Goal: Task Accomplishment & Management: Manage account settings

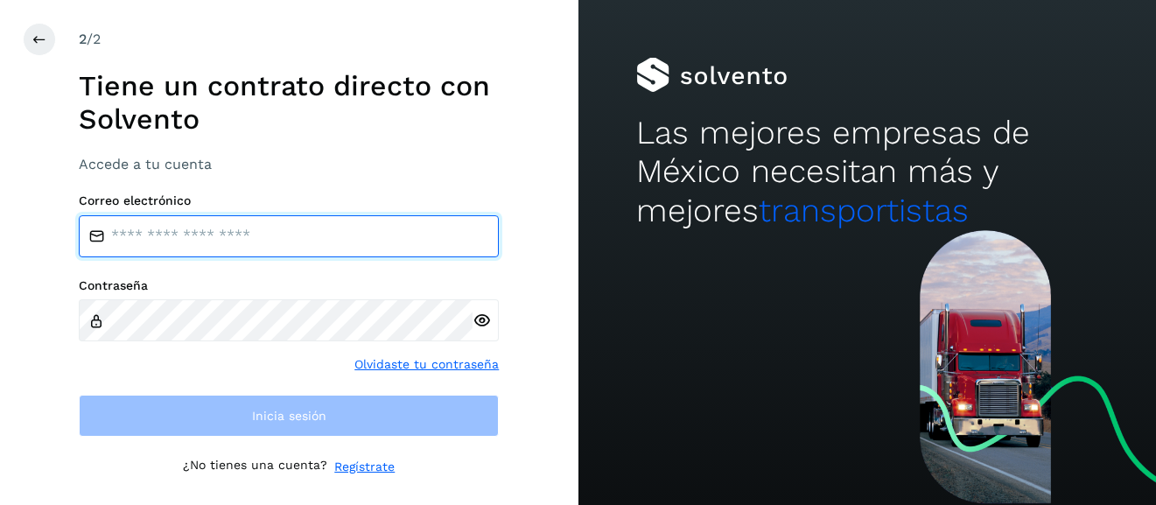
click at [303, 234] on input "email" at bounding box center [289, 236] width 420 height 42
type input "**********"
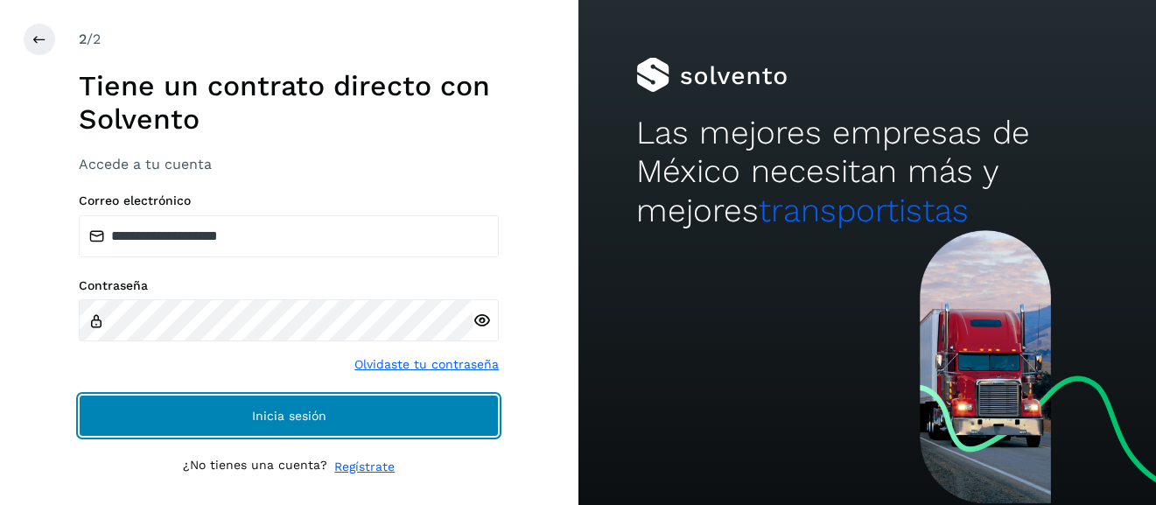
click at [368, 406] on button "Inicia sesión" at bounding box center [289, 416] width 420 height 42
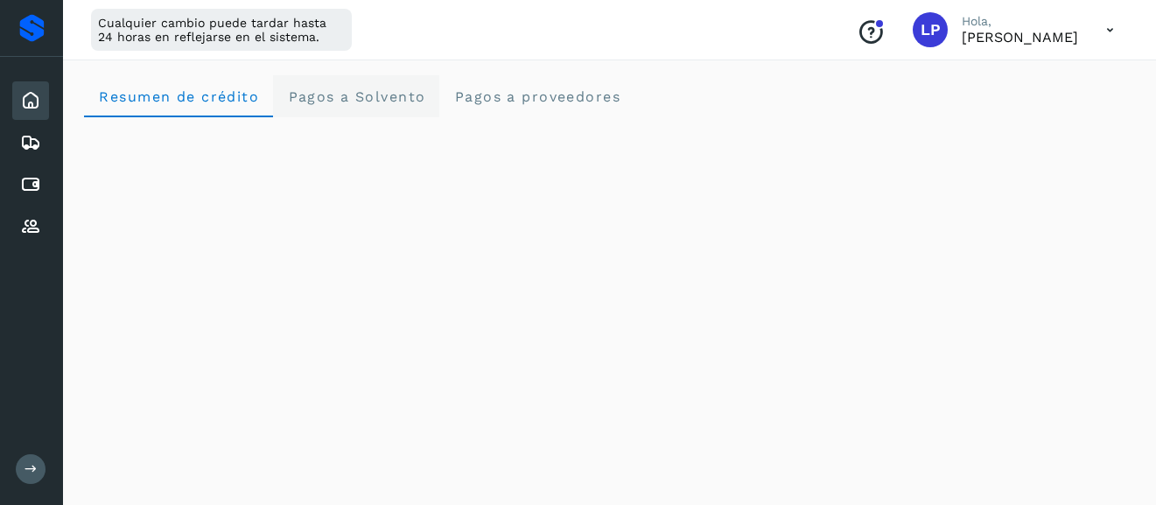
click at [337, 104] on Solvento "Pagos a Solvento" at bounding box center [356, 96] width 166 height 42
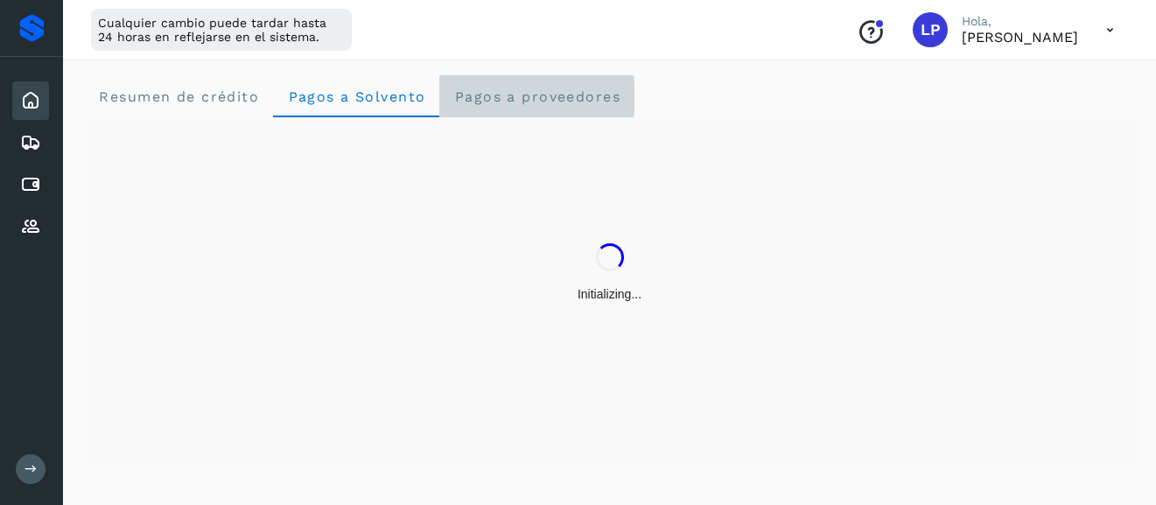
click at [562, 90] on span "Pagos a proveedores" at bounding box center [536, 96] width 167 height 17
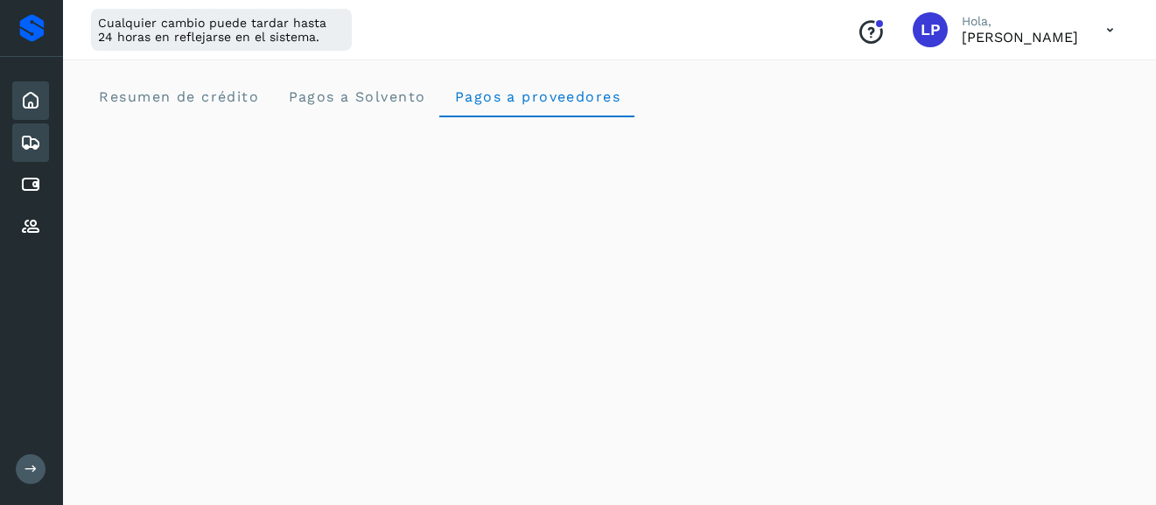
click at [37, 137] on icon at bounding box center [30, 142] width 21 height 21
click at [32, 464] on icon at bounding box center [31, 469] width 13 height 13
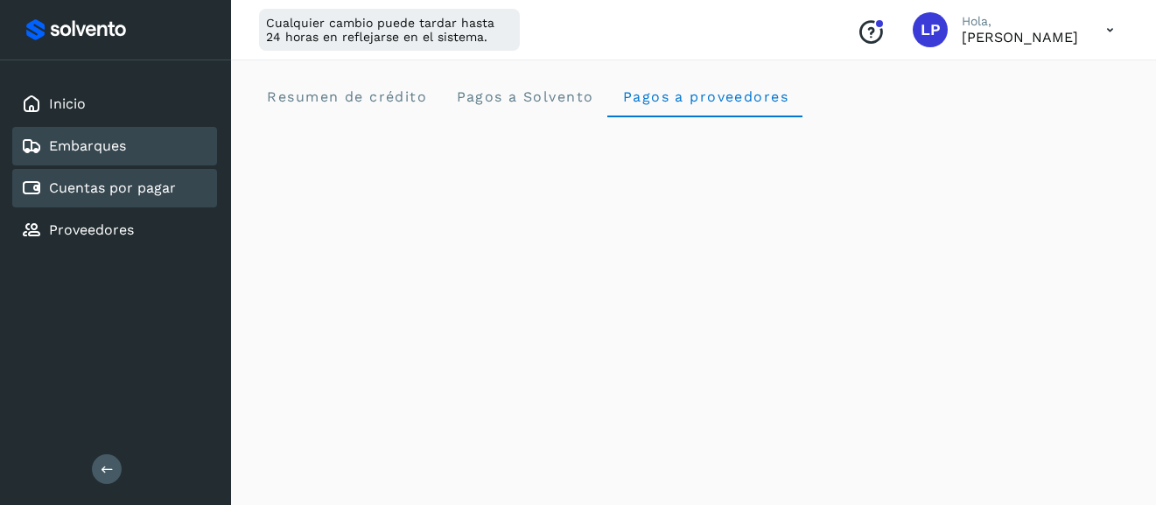
click at [139, 179] on link "Cuentas por pagar" at bounding box center [112, 187] width 127 height 17
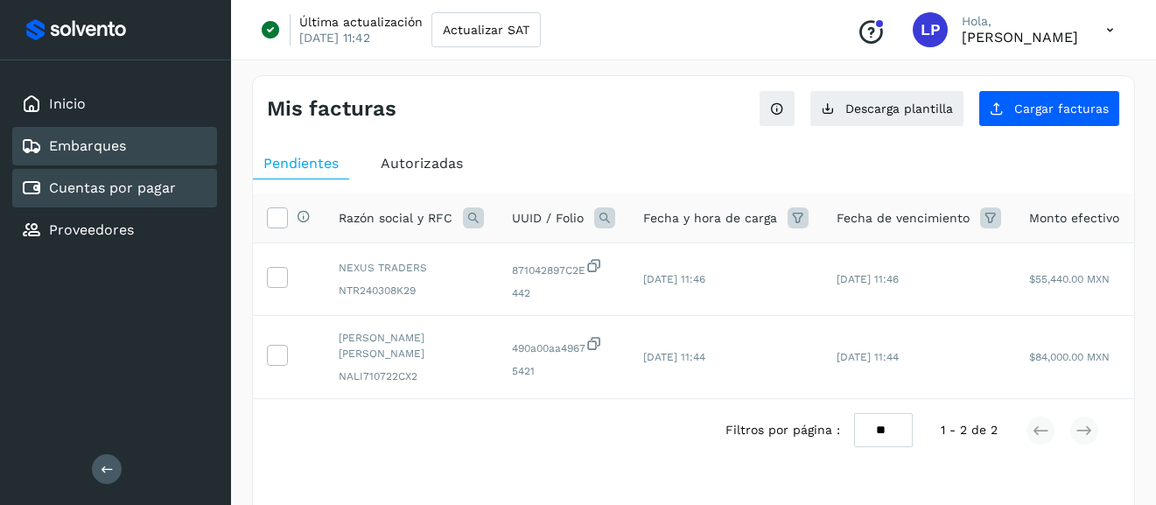
click at [127, 144] on div "Embarques" at bounding box center [114, 146] width 205 height 39
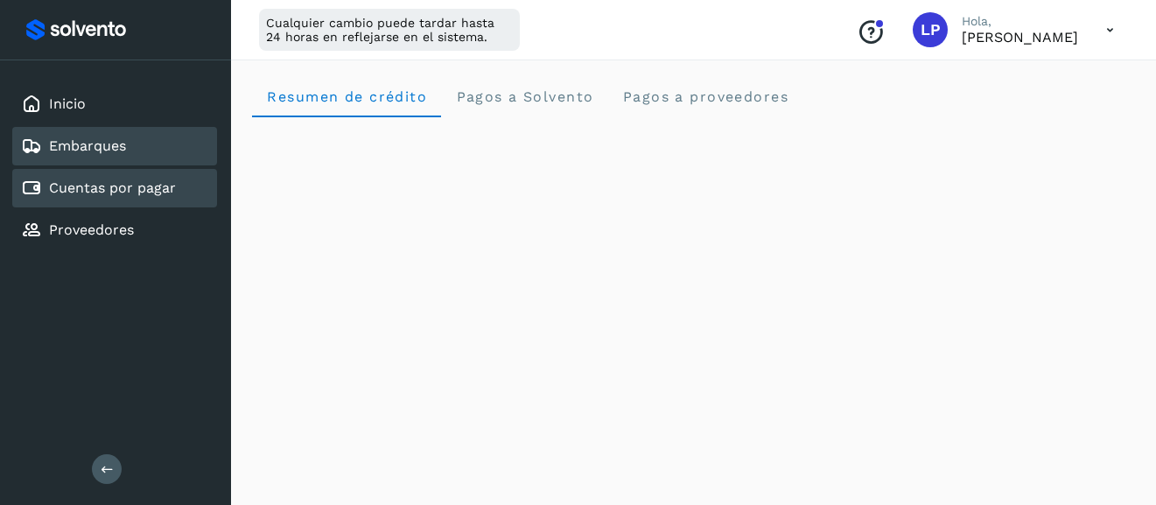
click at [150, 200] on div "Cuentas por pagar" at bounding box center [114, 188] width 205 height 39
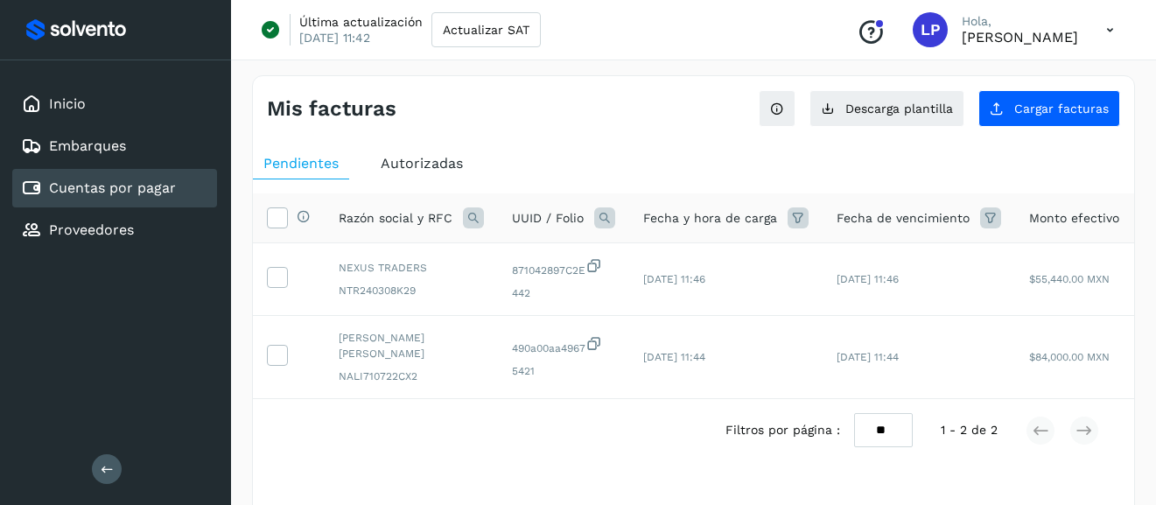
click at [381, 444] on div "Filtros por página : ** ** ** 1 - 2 de 2" at bounding box center [693, 430] width 881 height 62
click at [419, 165] on span "Autorizadas" at bounding box center [422, 163] width 82 height 17
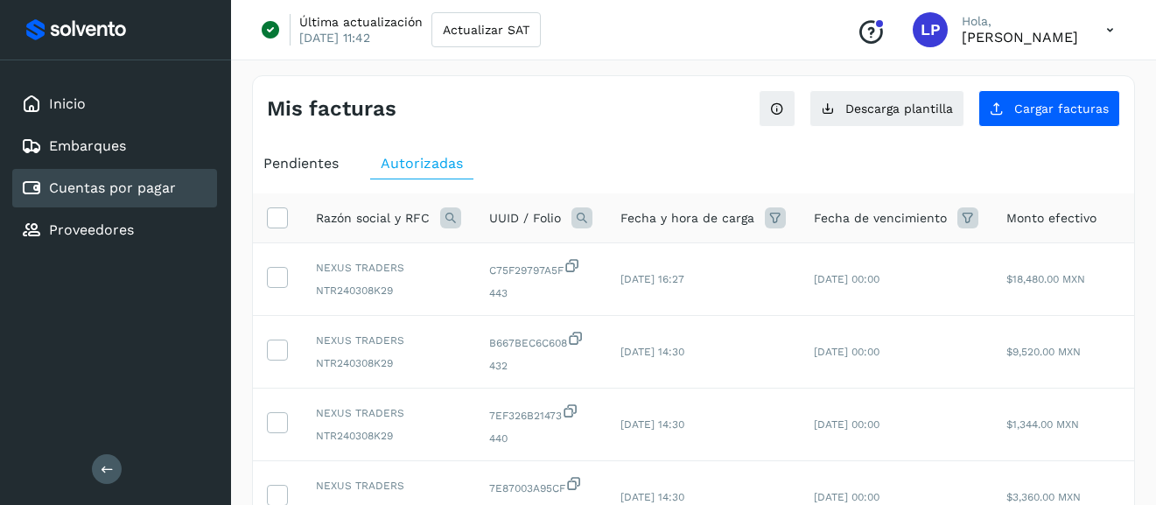
click at [305, 163] on span "Pendientes" at bounding box center [300, 163] width 75 height 17
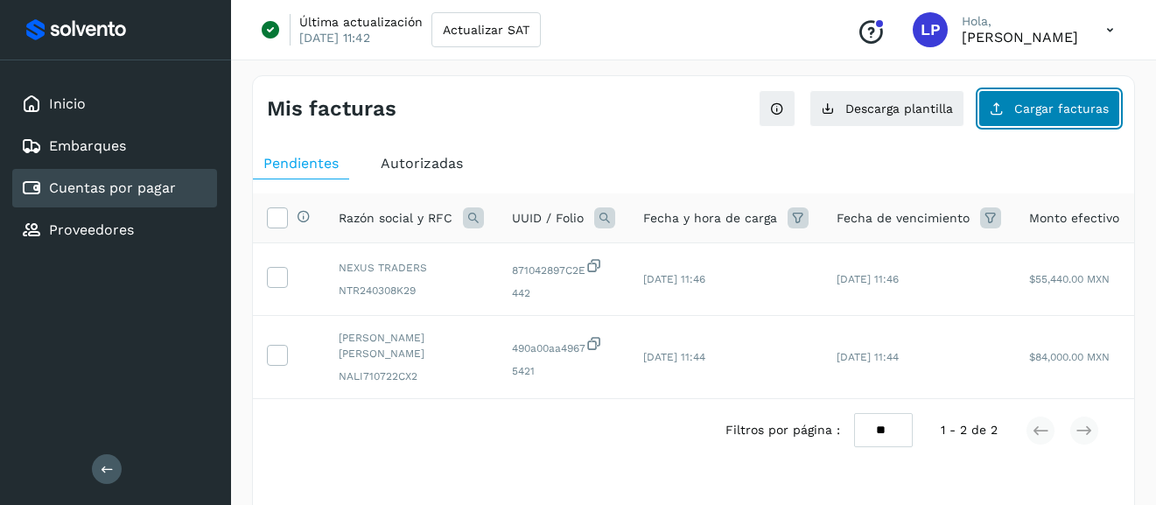
click at [1042, 106] on span "Cargar facturas" at bounding box center [1061, 108] width 95 height 12
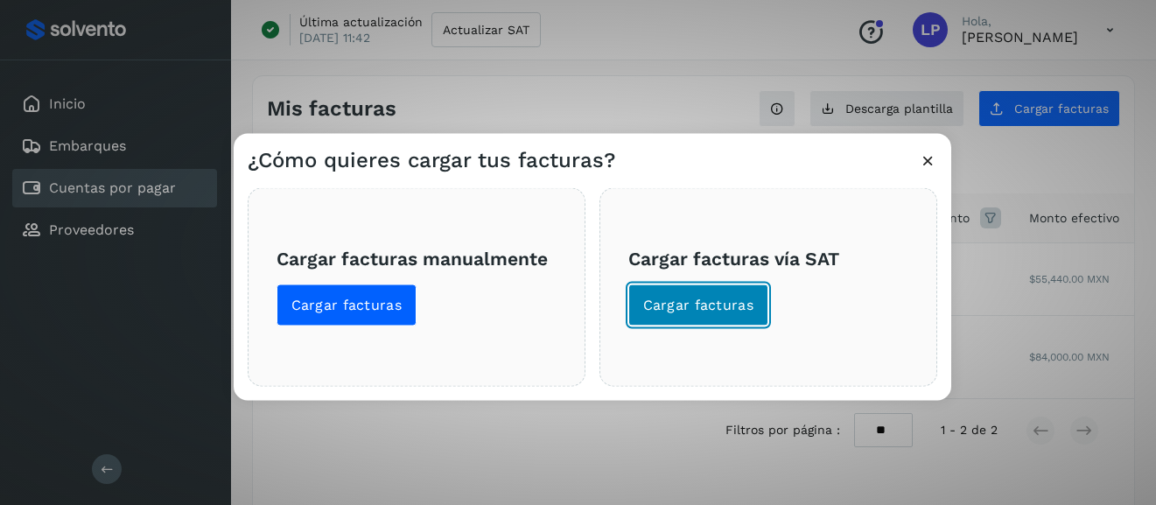
click at [658, 300] on span "Cargar facturas" at bounding box center [698, 304] width 111 height 19
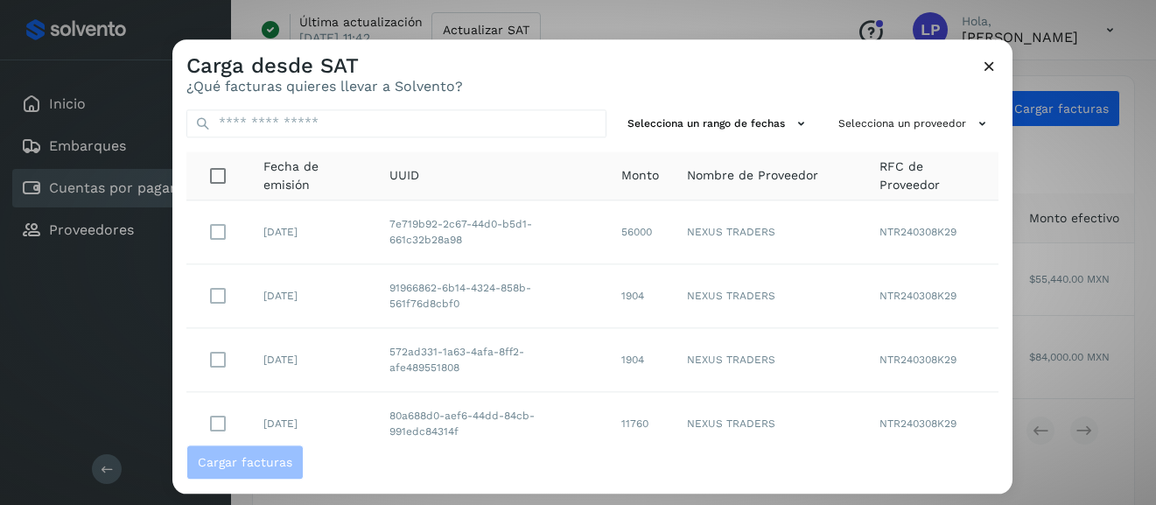
scroll to position [7, 0]
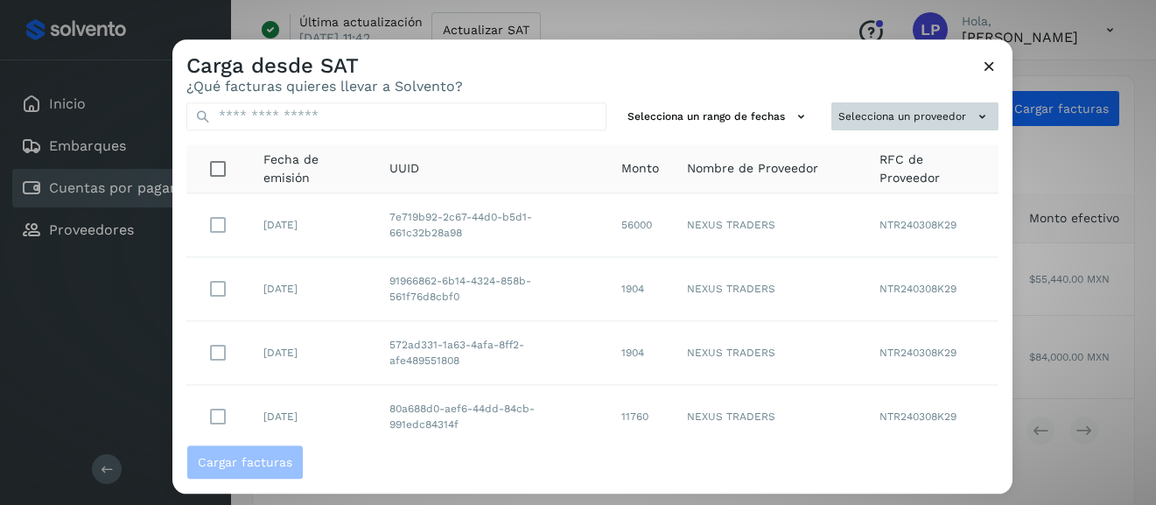
click at [987, 114] on icon at bounding box center [982, 117] width 18 height 18
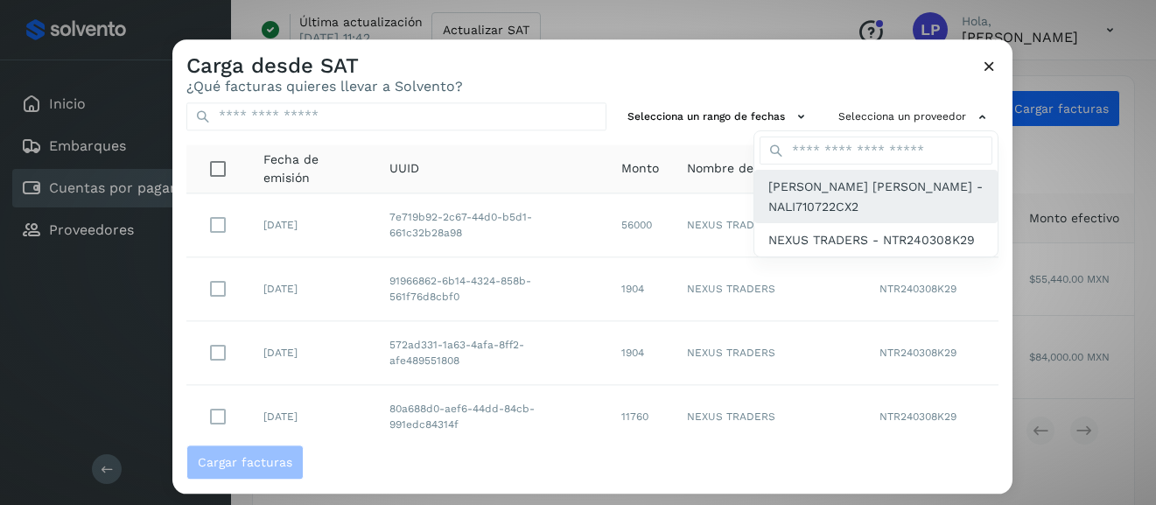
click at [881, 200] on span "[PERSON_NAME] [PERSON_NAME] - NALI710722CX2" at bounding box center [875, 197] width 215 height 39
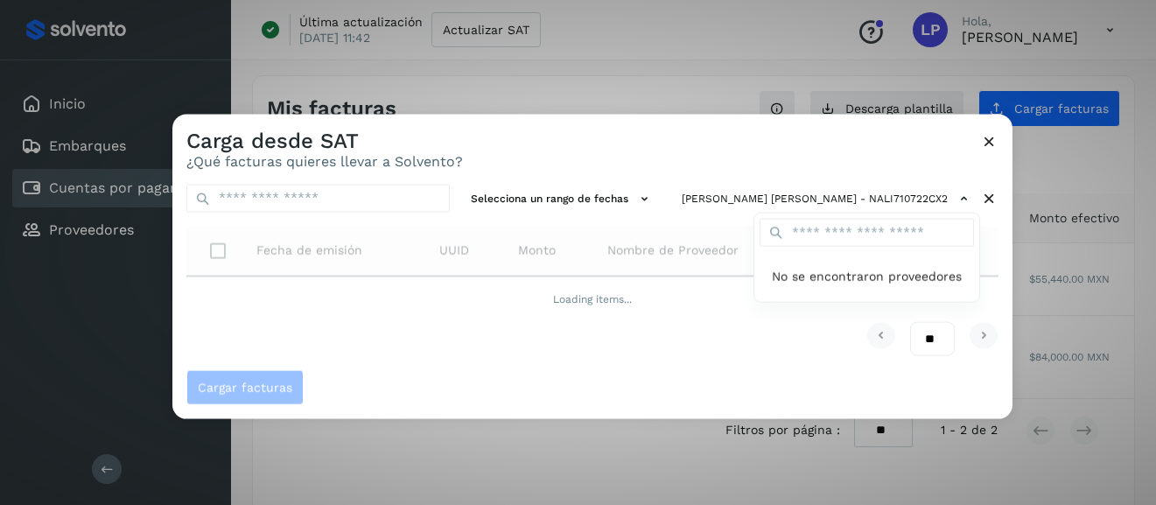
scroll to position [0, 0]
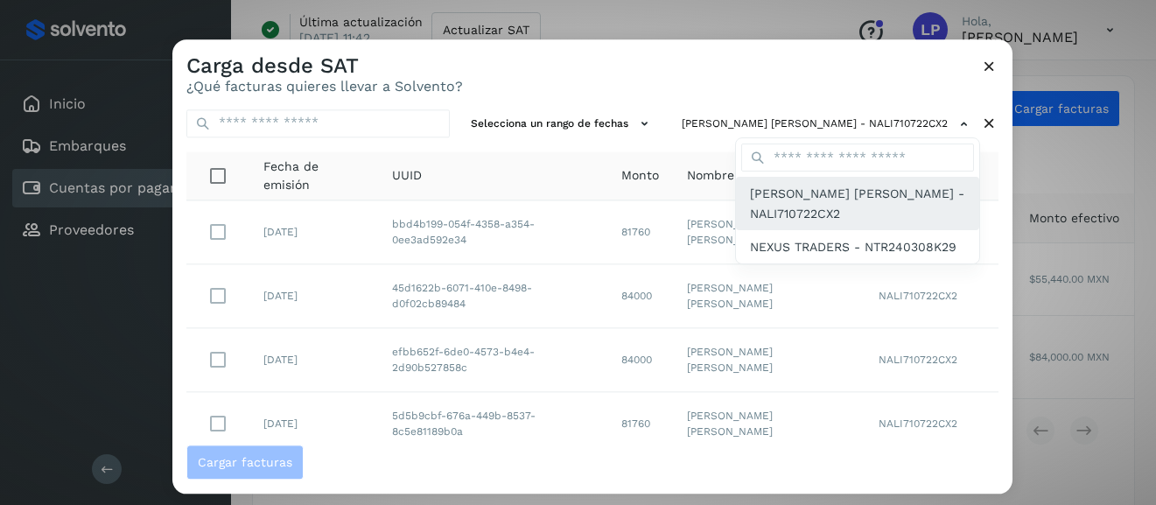
click at [779, 200] on span "[PERSON_NAME] [PERSON_NAME] - NALI710722CX2" at bounding box center [857, 204] width 215 height 39
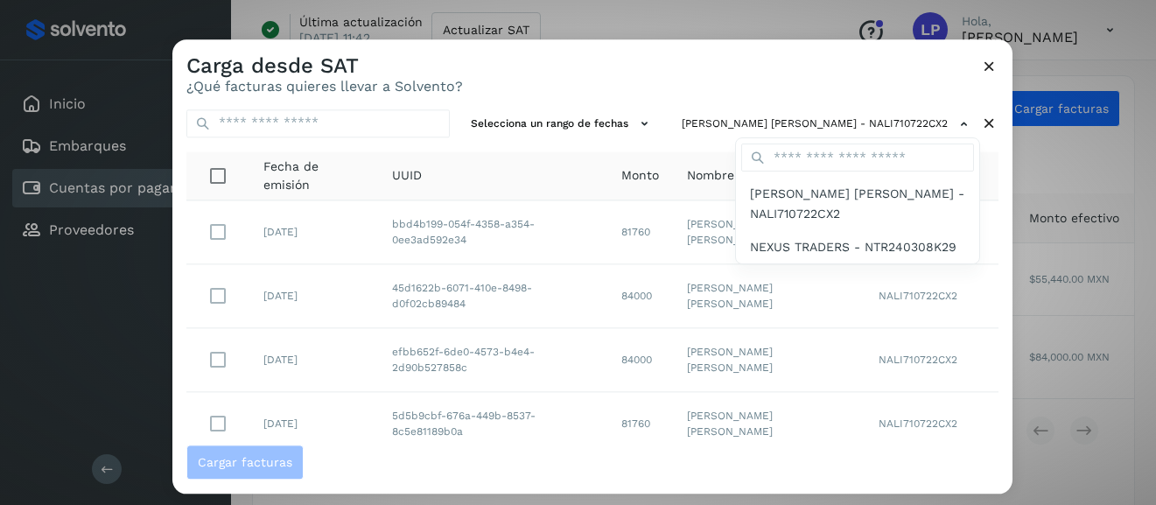
click at [230, 423] on div at bounding box center [750, 291] width 1156 height 505
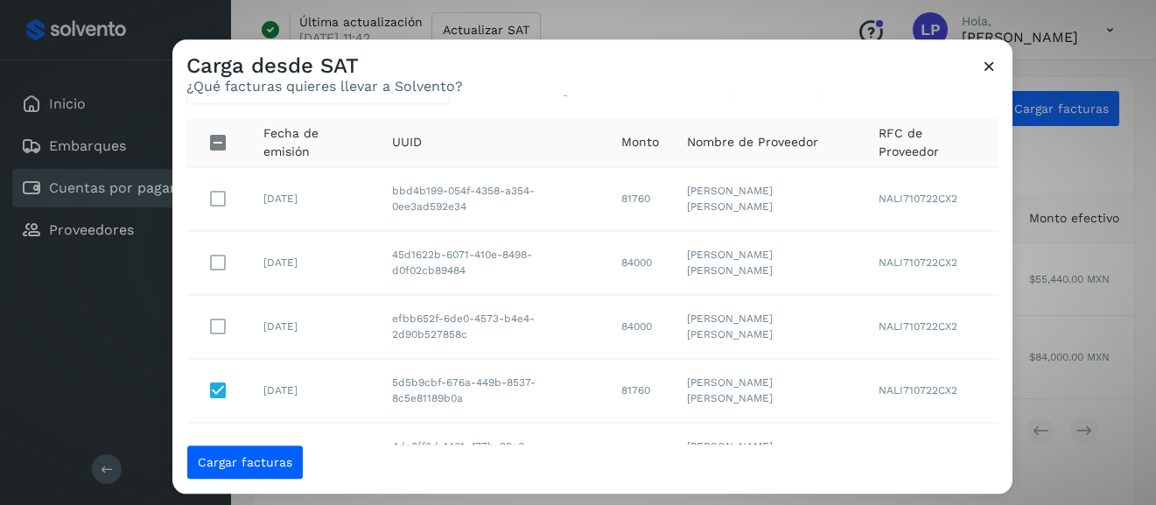
scroll to position [34, 0]
click at [276, 452] on button "Cargar facturas" at bounding box center [244, 462] width 117 height 35
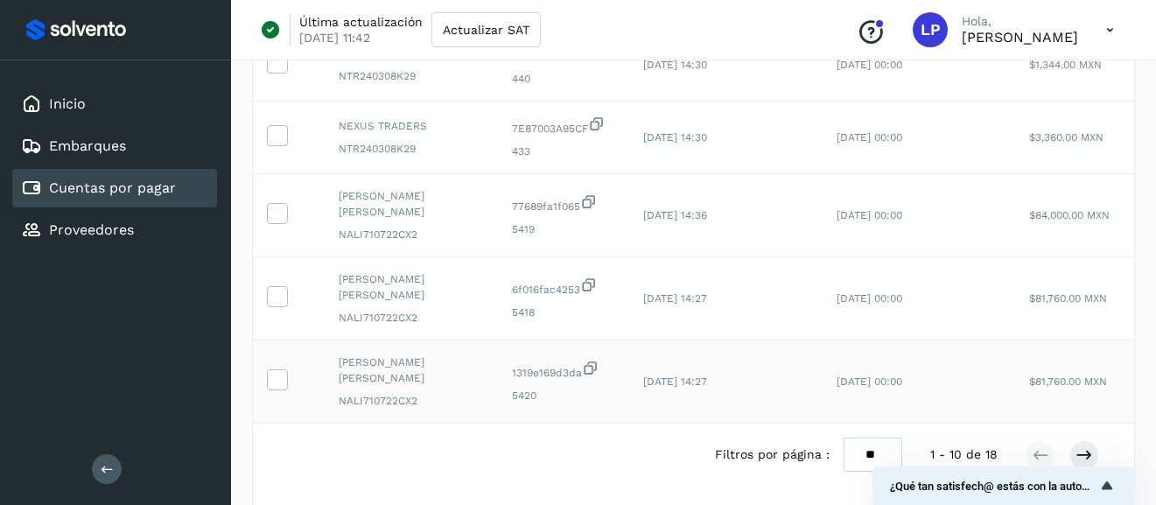
scroll to position [614, 0]
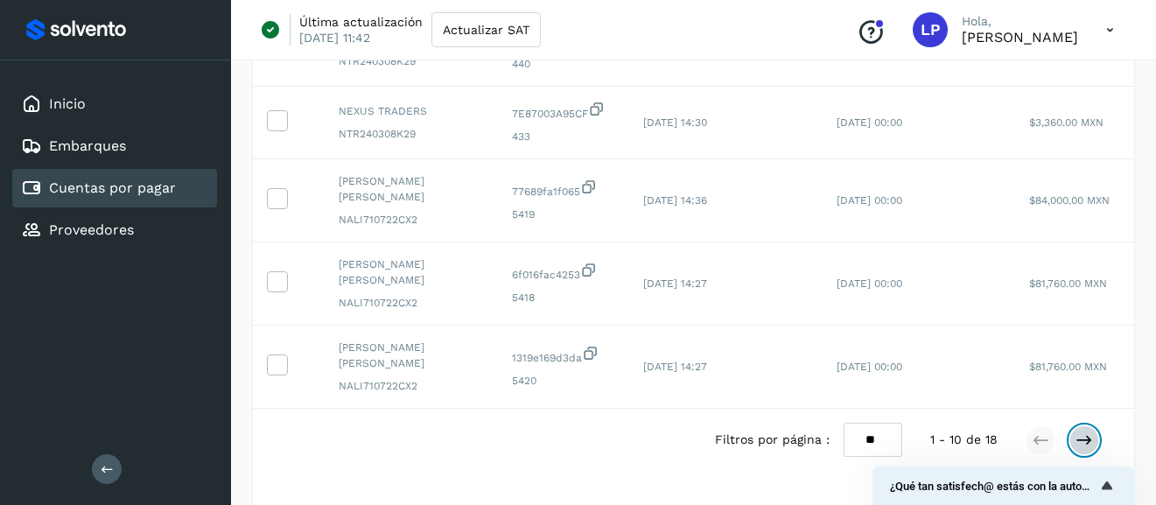
click at [1086, 431] on icon at bounding box center [1085, 440] width 18 height 18
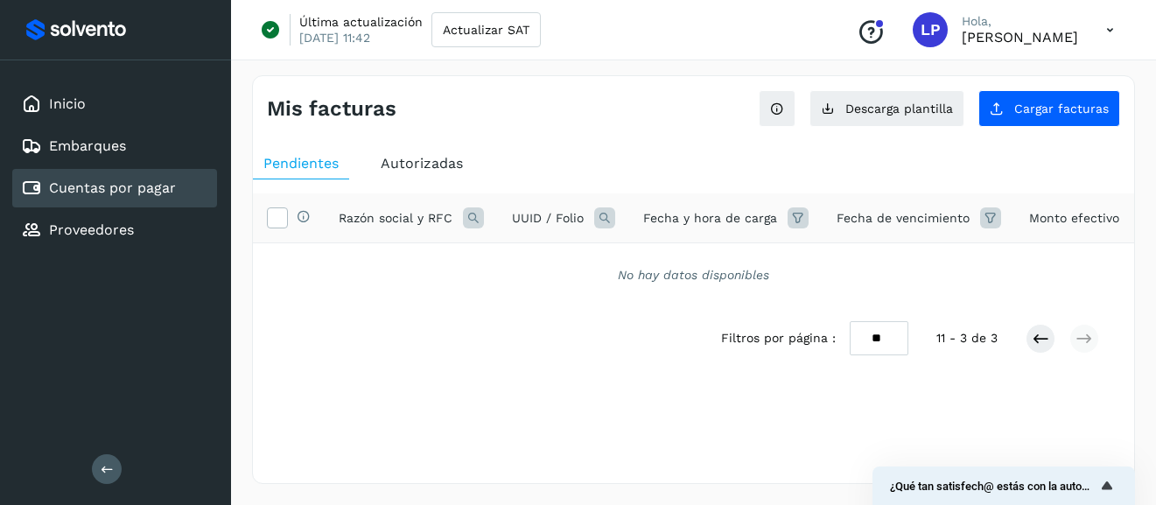
scroll to position [0, 0]
click at [1042, 342] on icon at bounding box center [1041, 339] width 18 height 18
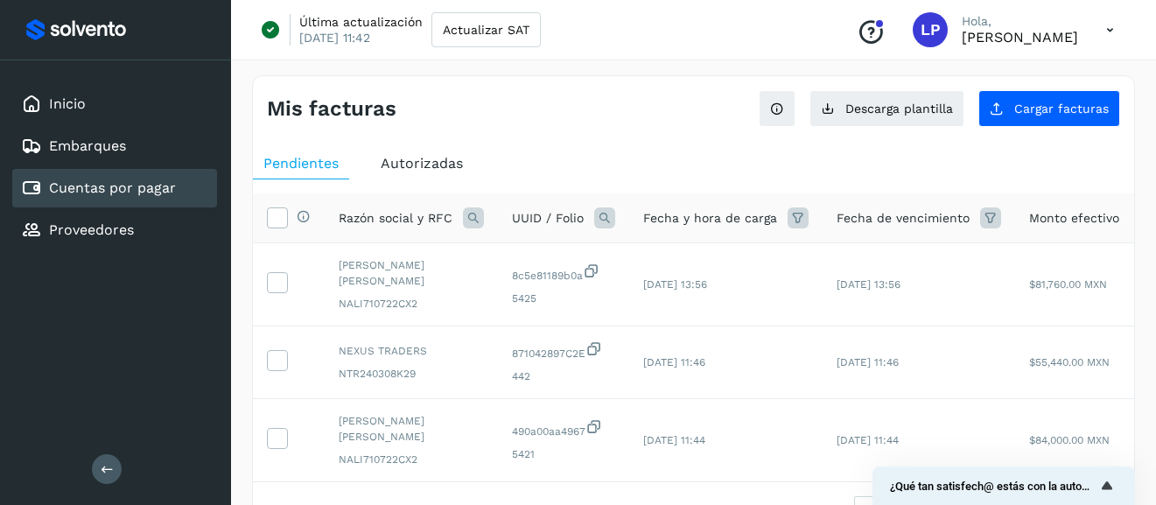
click at [403, 162] on span "Autorizadas" at bounding box center [422, 163] width 82 height 17
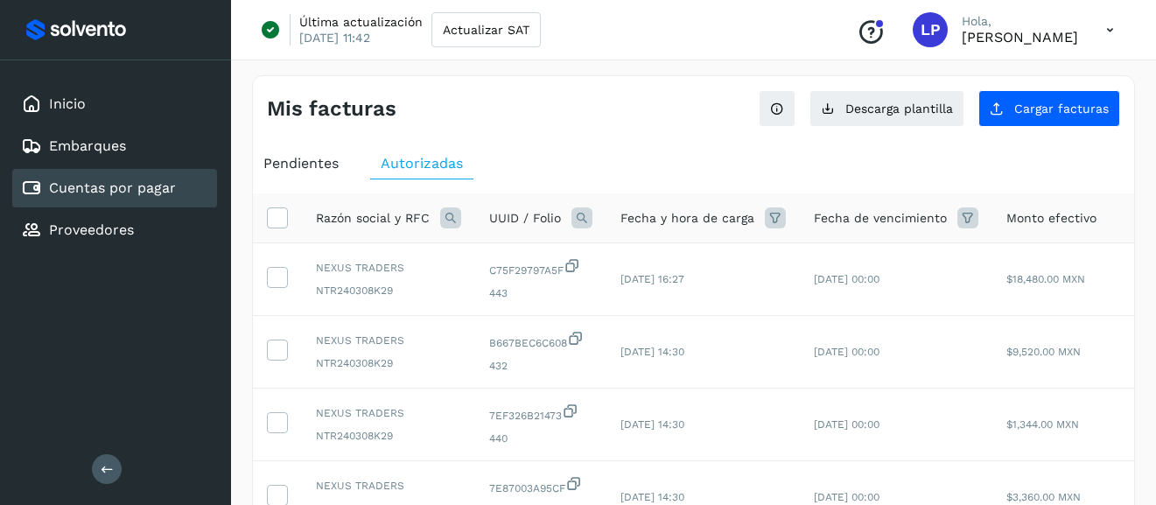
click at [319, 163] on span "Pendientes" at bounding box center [300, 163] width 75 height 17
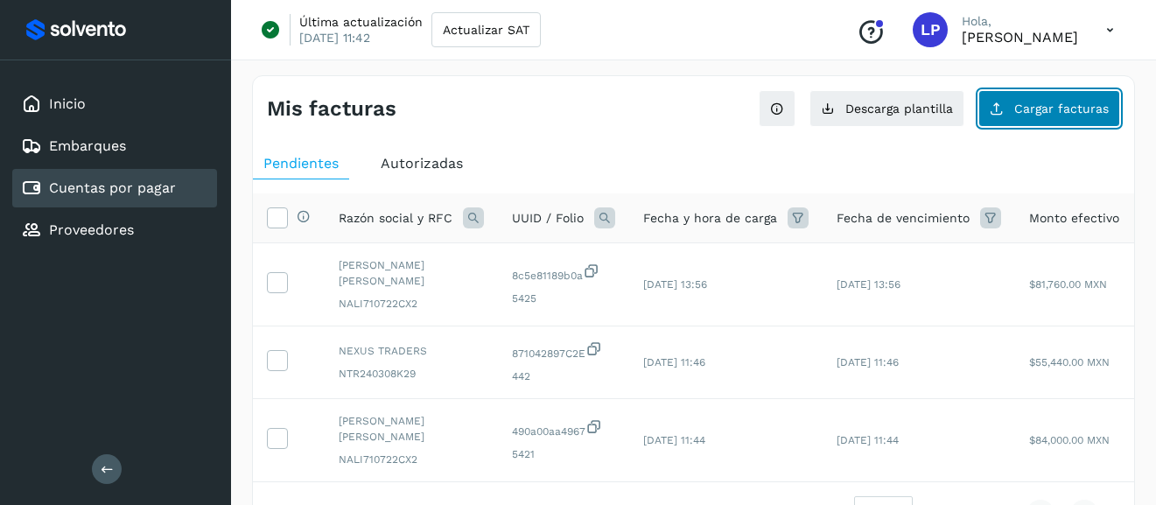
click at [1056, 115] on span "Cargar facturas" at bounding box center [1061, 108] width 95 height 12
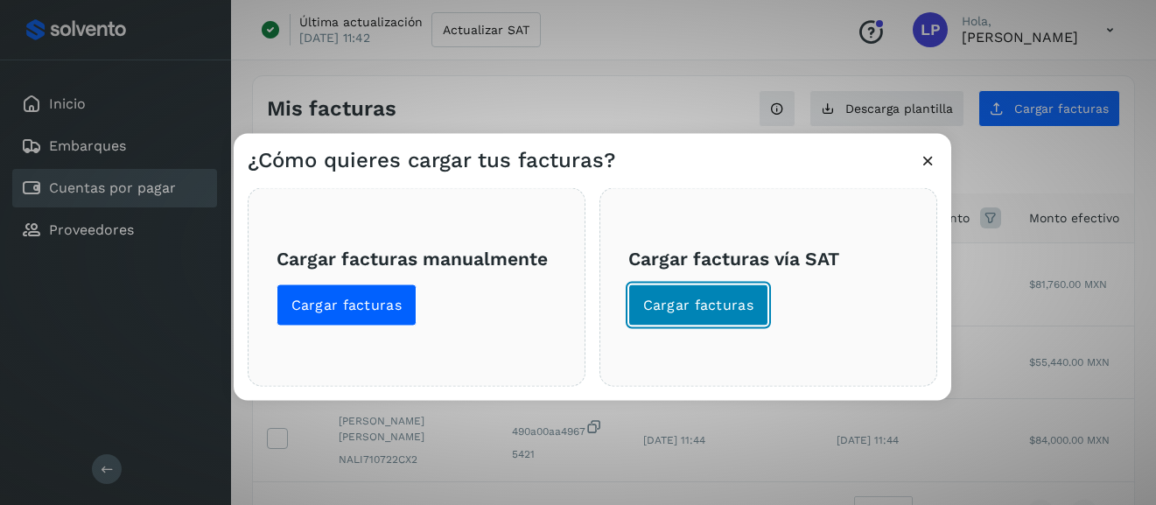
click at [716, 318] on button "Cargar facturas" at bounding box center [698, 305] width 141 height 42
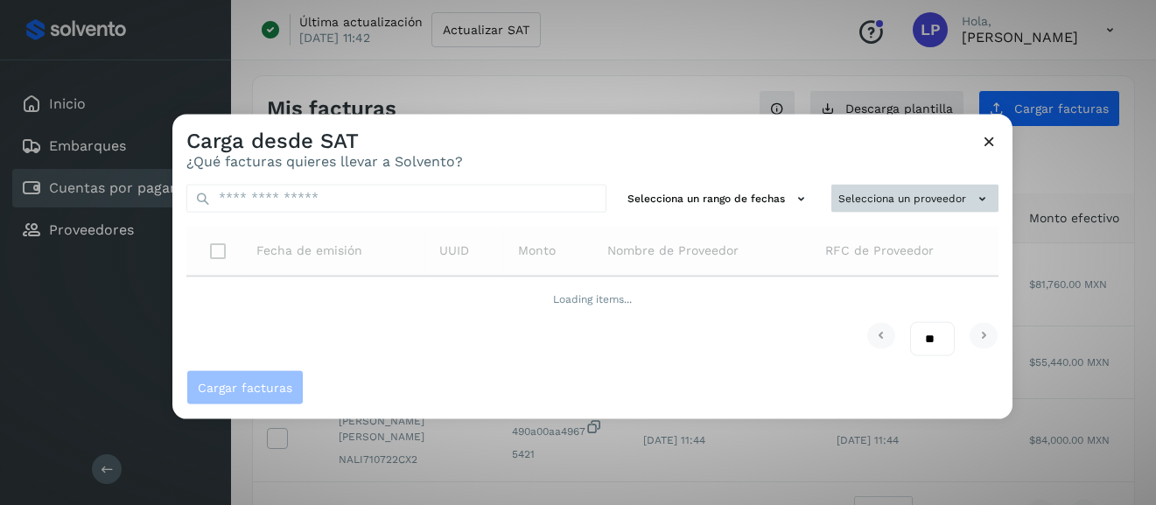
click at [988, 197] on icon at bounding box center [982, 198] width 18 height 18
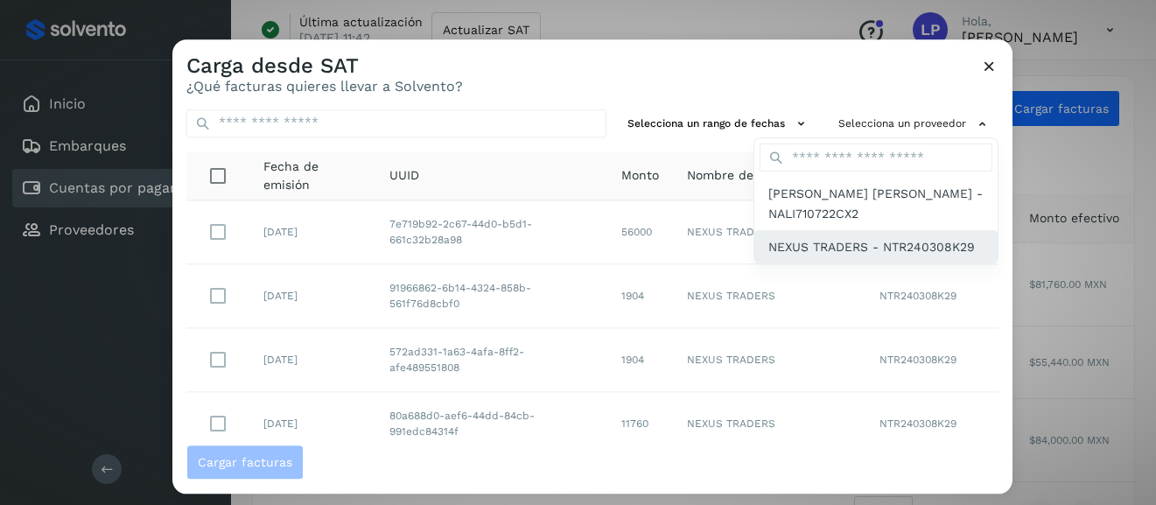
click at [843, 239] on span "NEXUS TRADERS - NTR240308K29" at bounding box center [871, 246] width 207 height 19
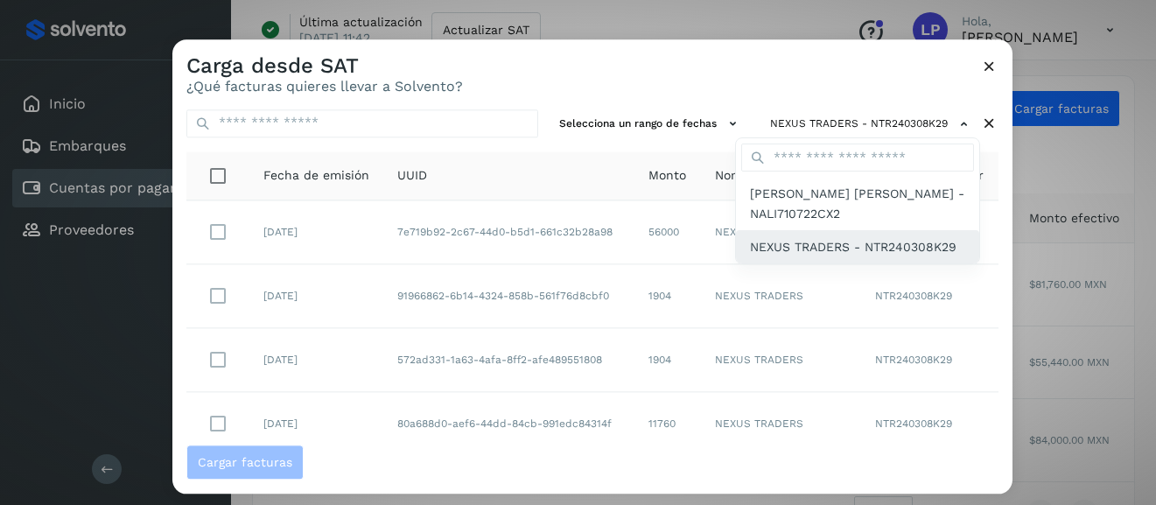
click at [846, 249] on span "NEXUS TRADERS - NTR240308K29" at bounding box center [853, 246] width 207 height 19
click at [649, 99] on div at bounding box center [750, 291] width 1156 height 505
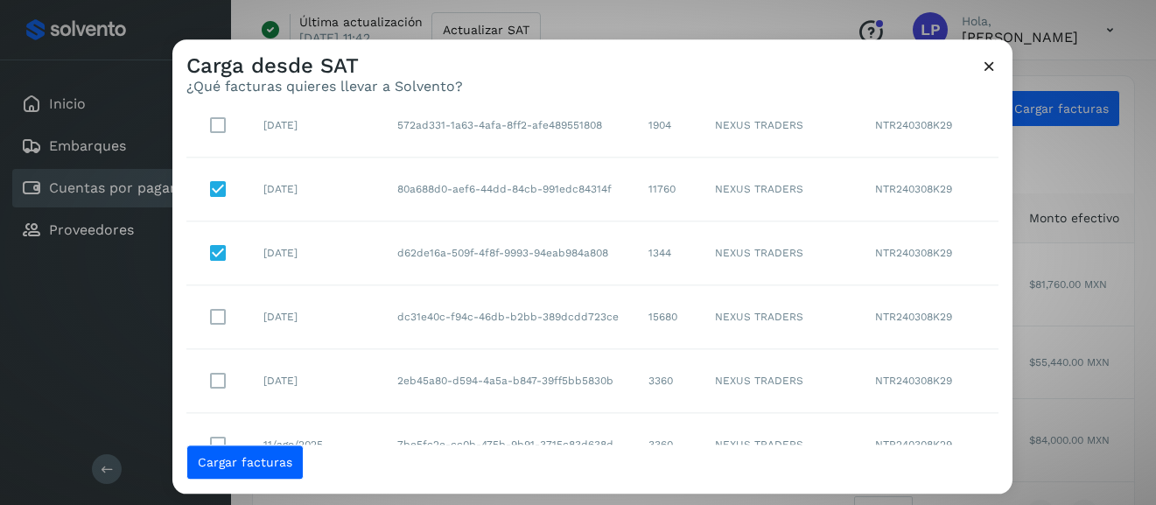
scroll to position [237, 0]
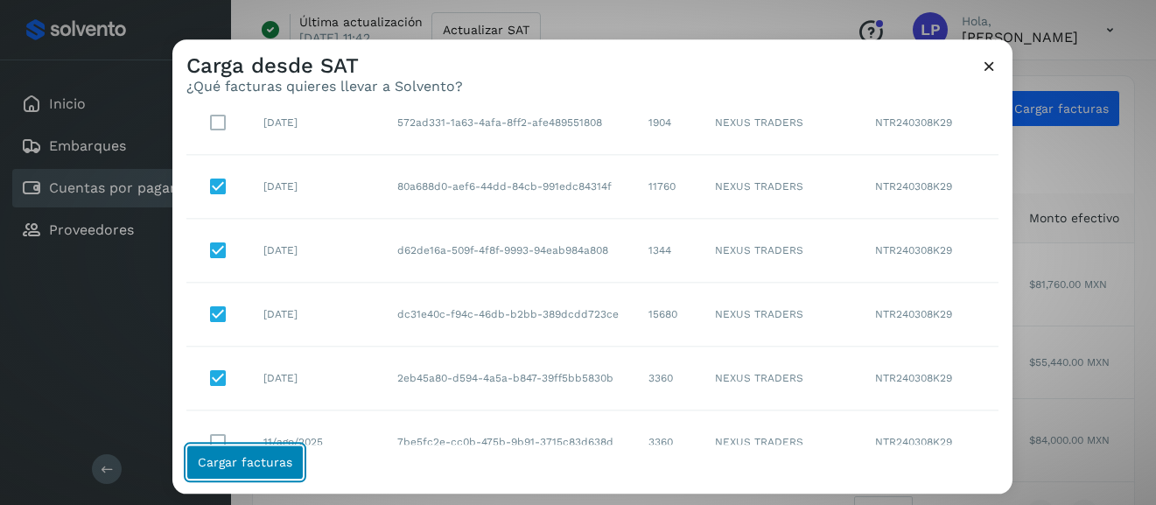
click at [227, 461] on span "Cargar facturas" at bounding box center [245, 462] width 95 height 12
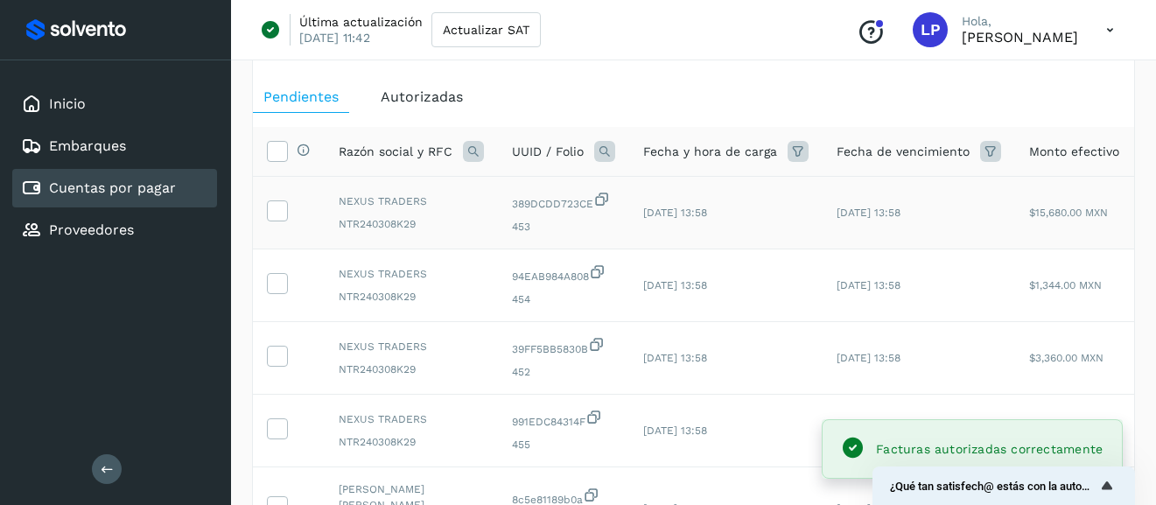
scroll to position [0, 0]
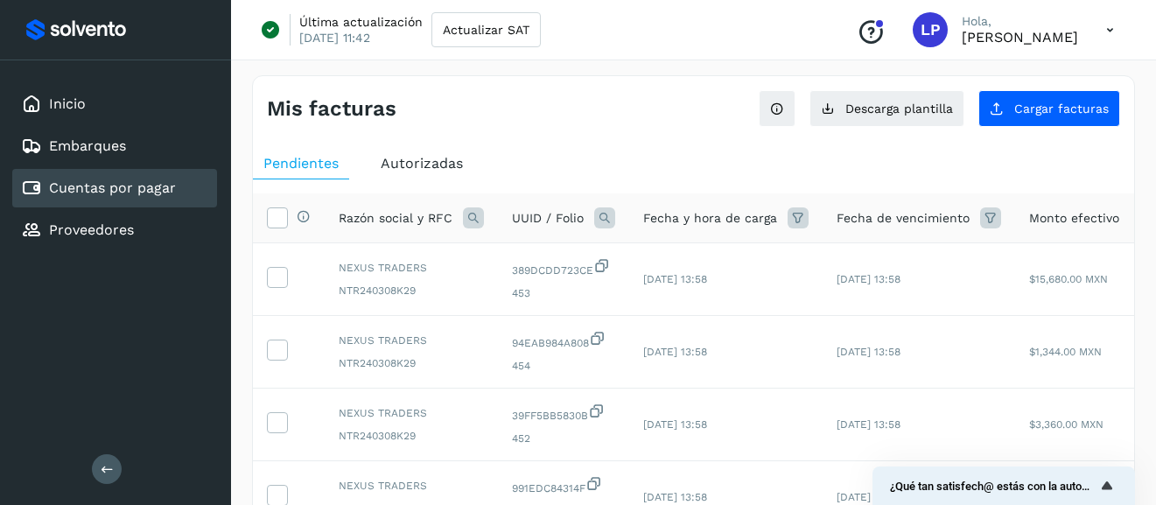
click at [421, 162] on span "Autorizadas" at bounding box center [422, 163] width 82 height 17
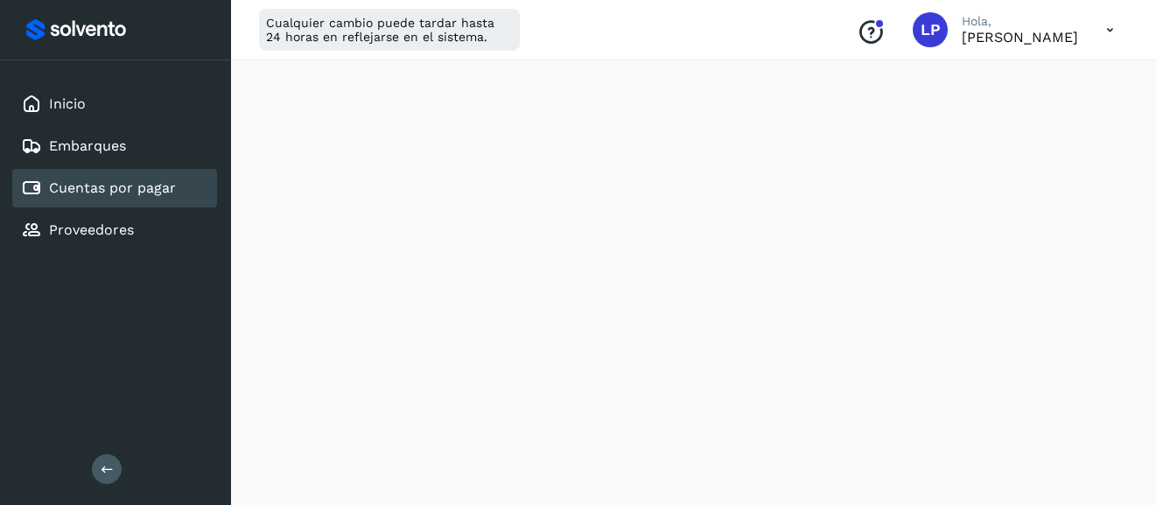
scroll to position [57, 0]
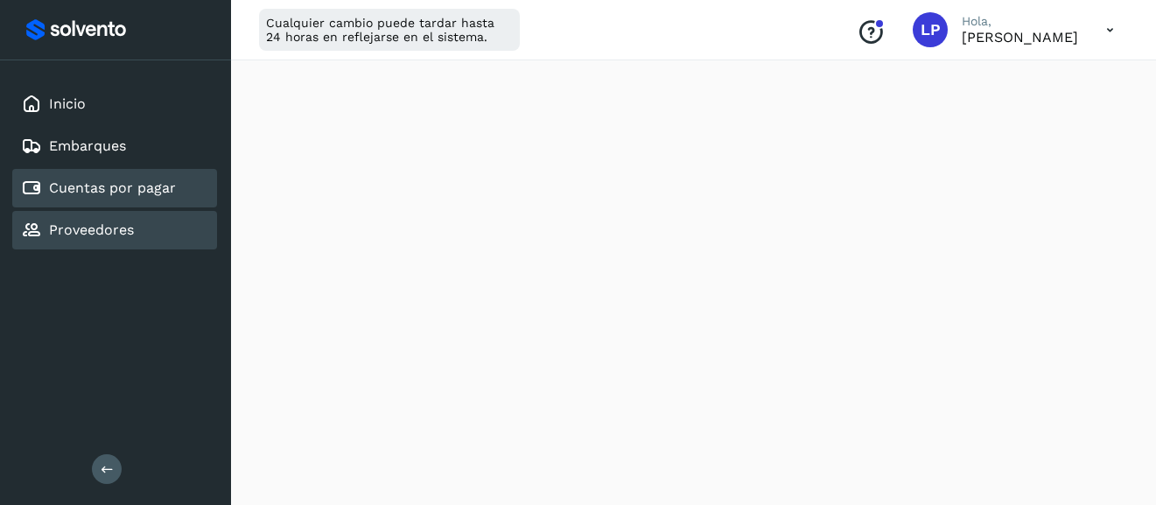
click at [83, 228] on link "Proveedores" at bounding box center [91, 229] width 85 height 17
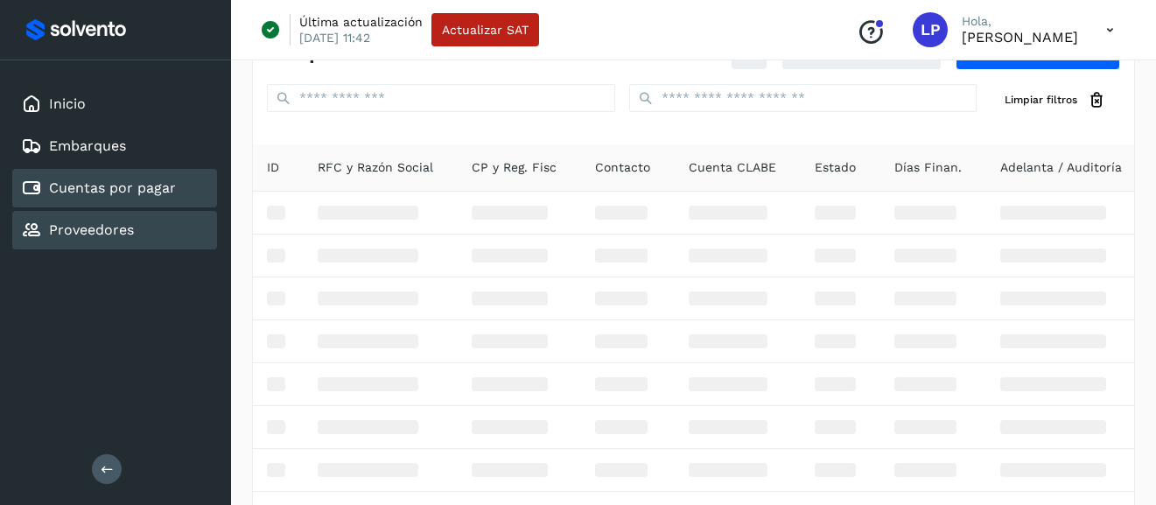
click at [95, 200] on div "Cuentas por pagar" at bounding box center [114, 188] width 205 height 39
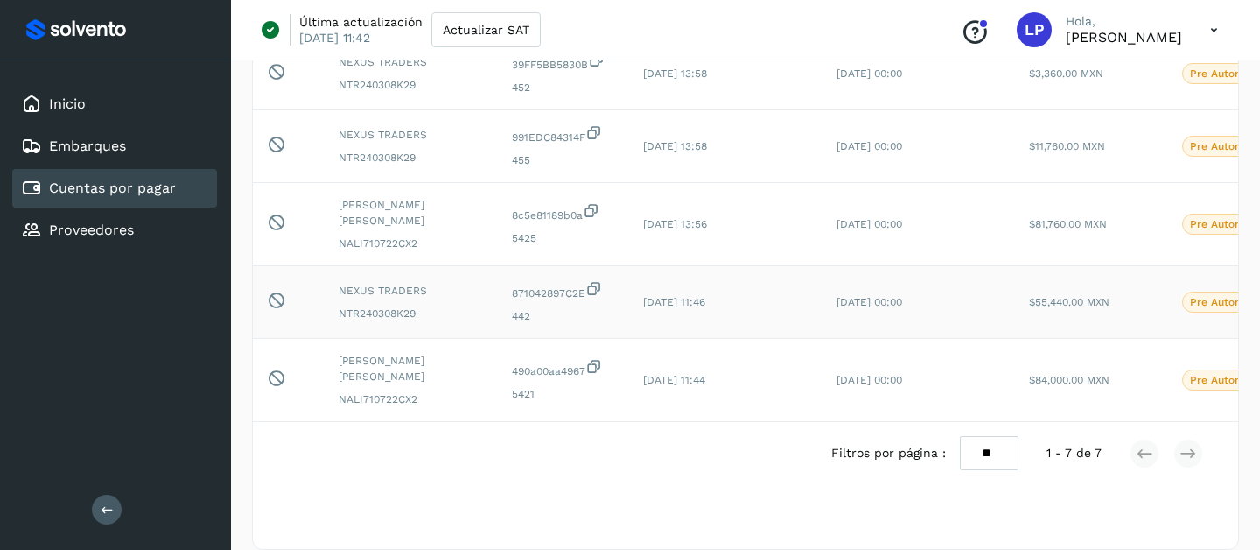
scroll to position [0, 157]
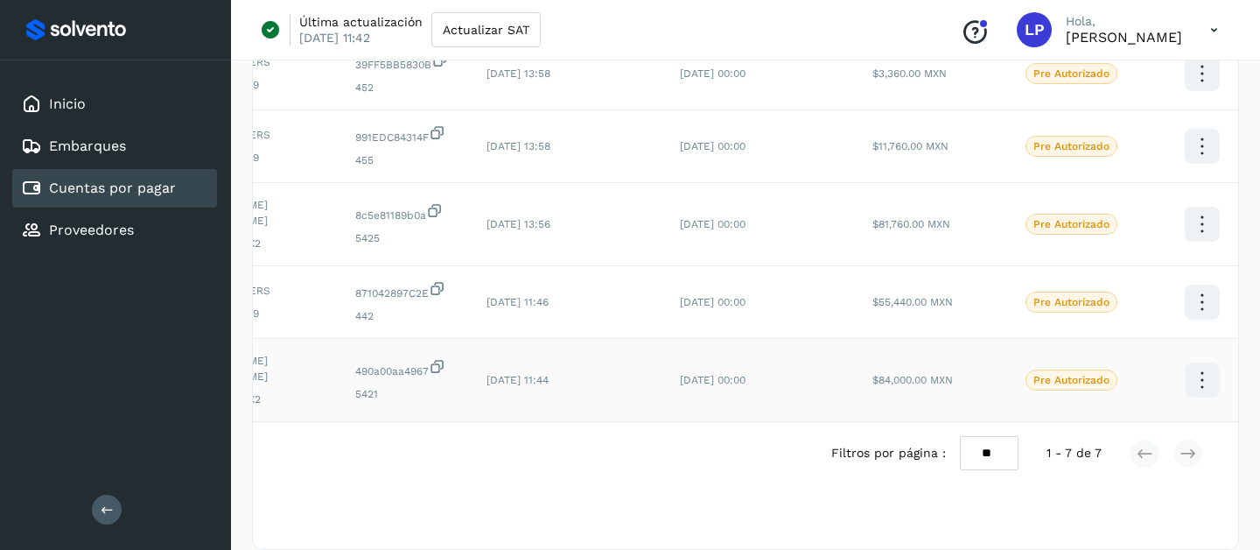
click at [1155, 371] on icon at bounding box center [1202, 380] width 41 height 41
click at [1155, 482] on div at bounding box center [630, 275] width 1260 height 550
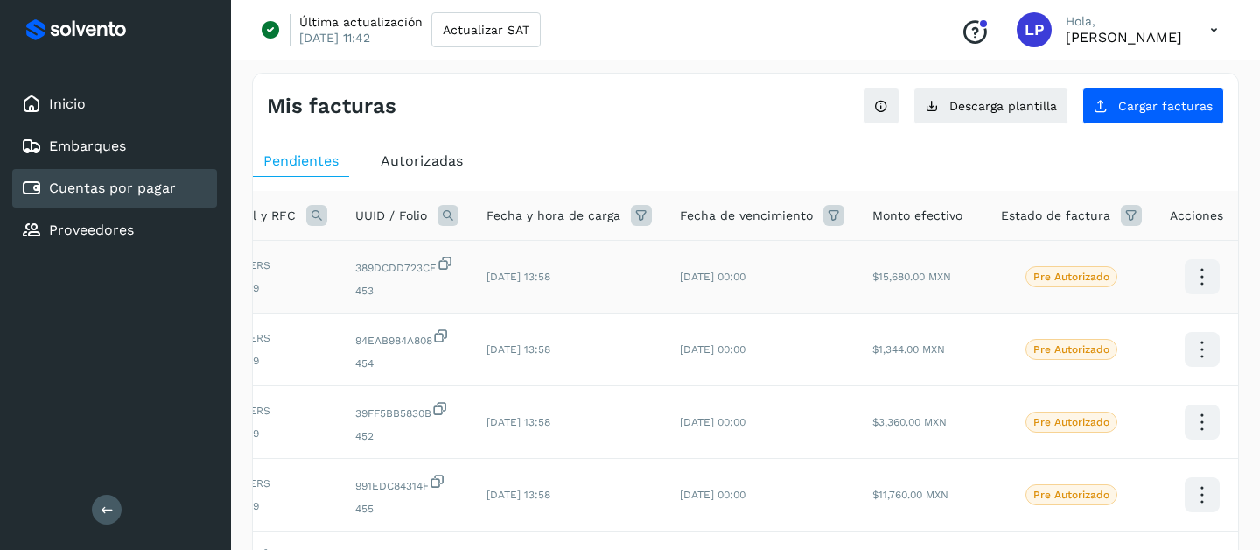
scroll to position [0, 0]
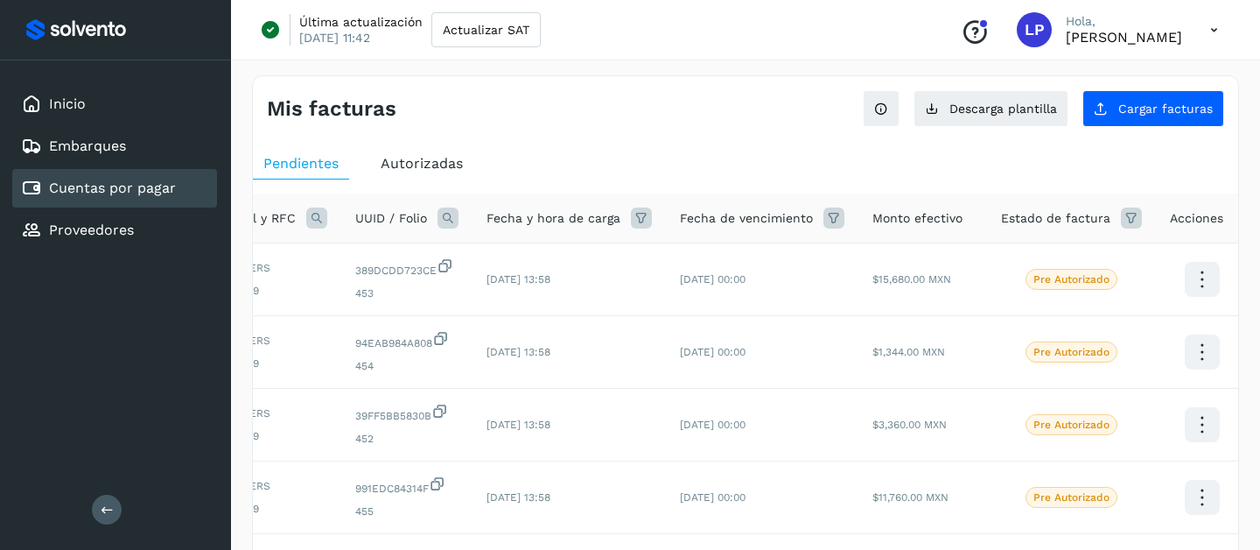
click at [407, 165] on span "Autorizadas" at bounding box center [422, 163] width 82 height 17
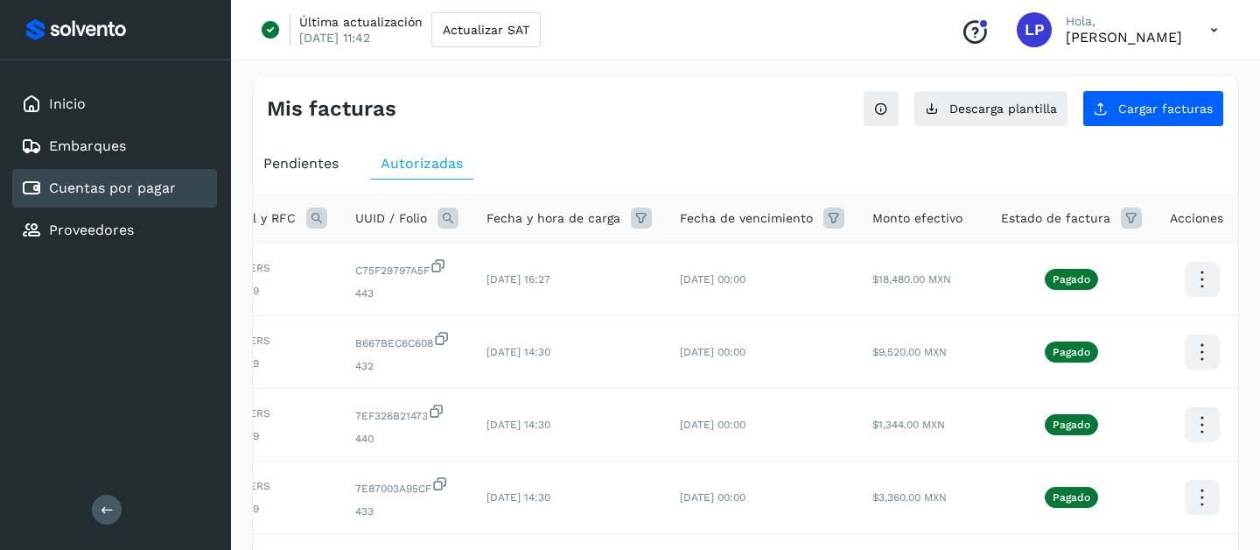
click at [333, 156] on span "Pendientes" at bounding box center [300, 163] width 75 height 17
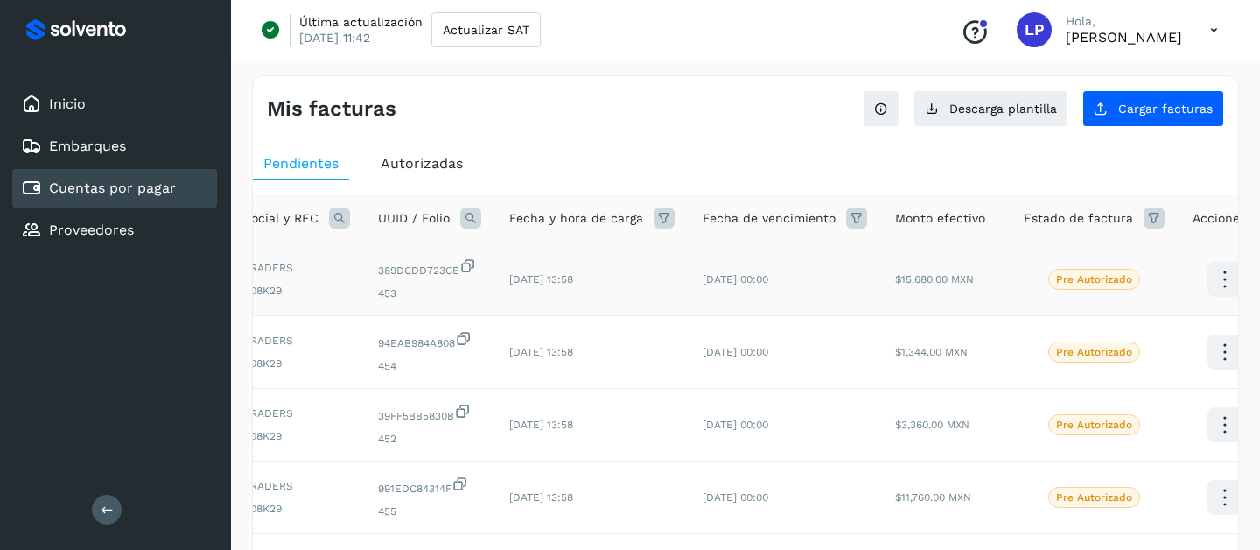
click at [1155, 276] on icon at bounding box center [1224, 279] width 41 height 41
click at [1081, 262] on button "Ver Detalle" at bounding box center [1138, 262] width 208 height 34
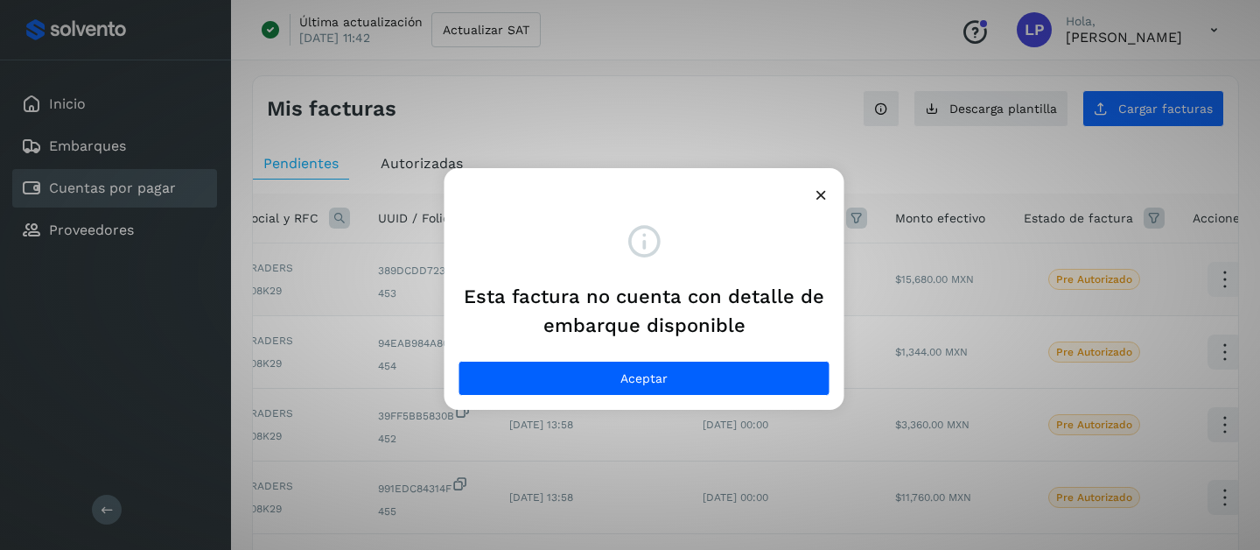
click at [816, 193] on icon at bounding box center [821, 195] width 18 height 18
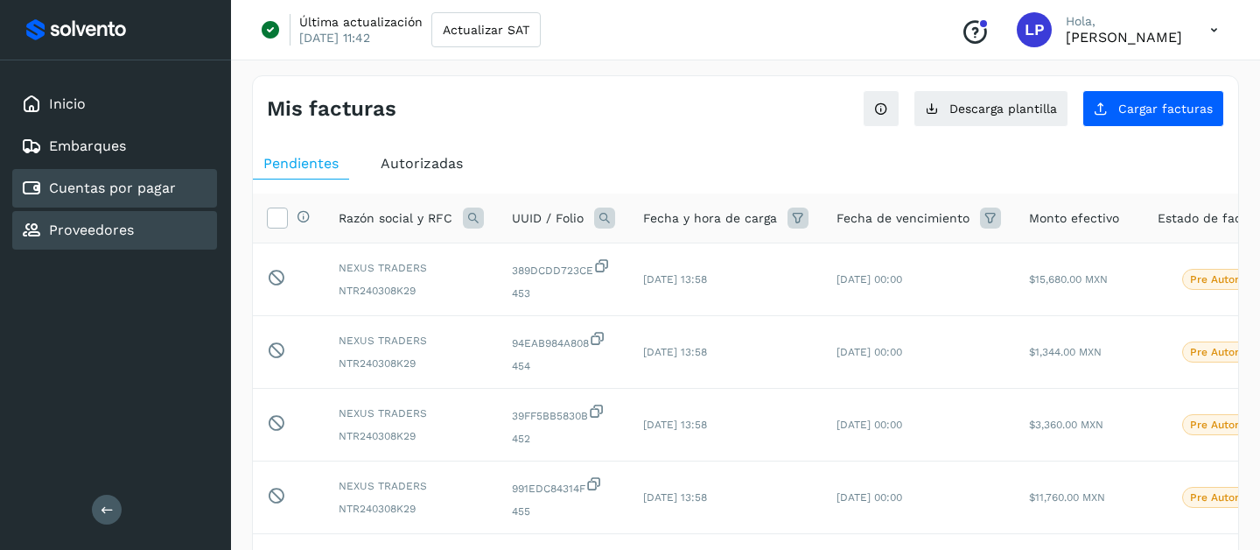
click at [111, 235] on link "Proveedores" at bounding box center [91, 229] width 85 height 17
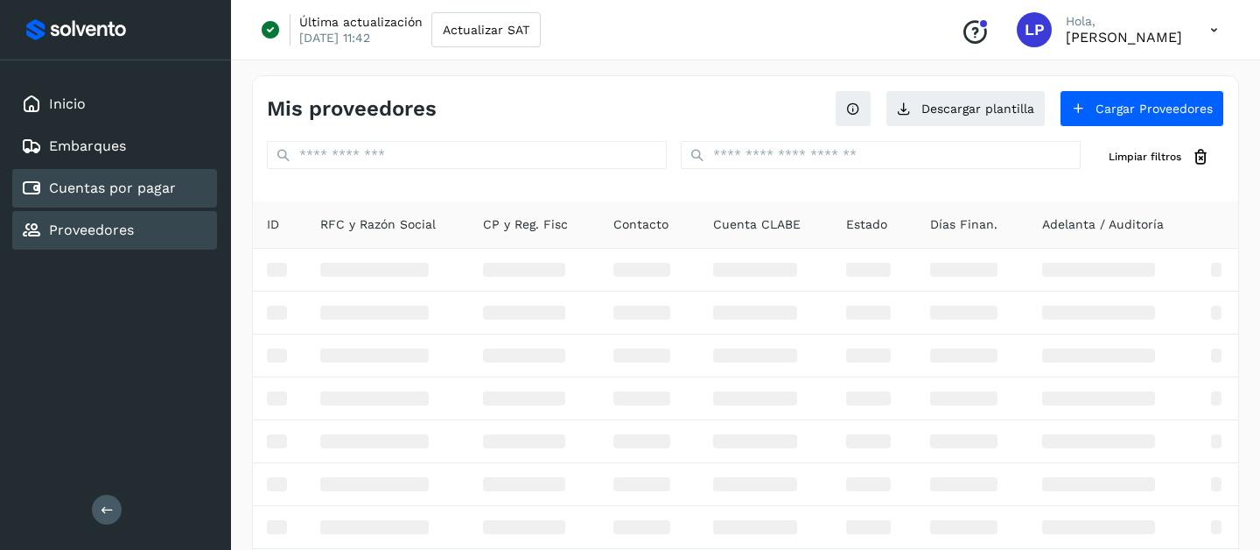
click at [131, 186] on link "Cuentas por pagar" at bounding box center [112, 187] width 127 height 17
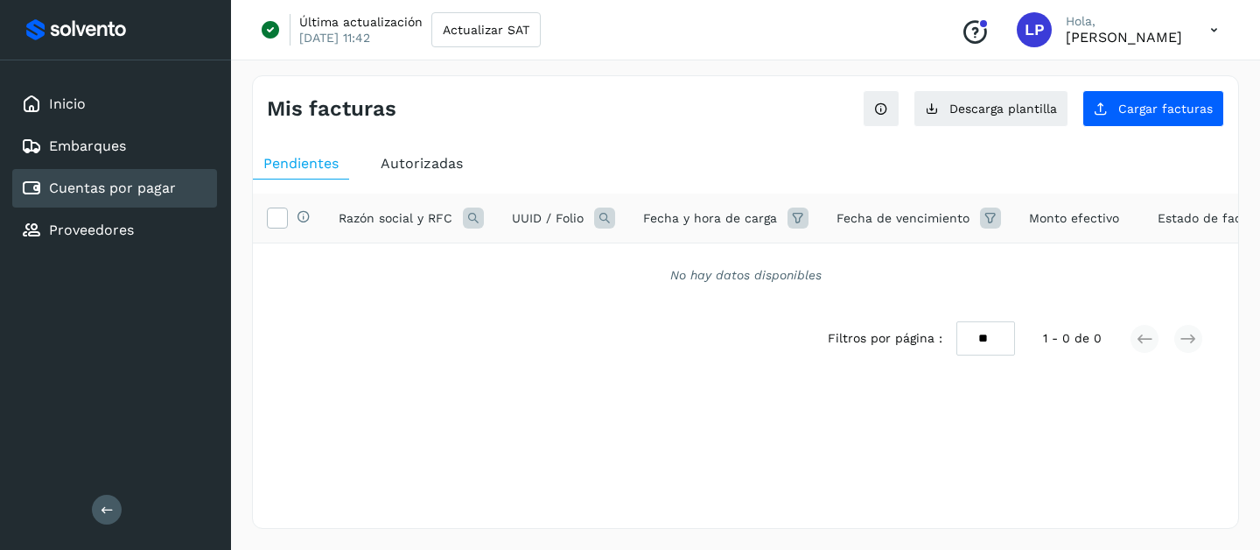
click at [155, 191] on link "Cuentas por pagar" at bounding box center [112, 187] width 127 height 17
click at [151, 228] on div "Proveedores" at bounding box center [114, 230] width 205 height 39
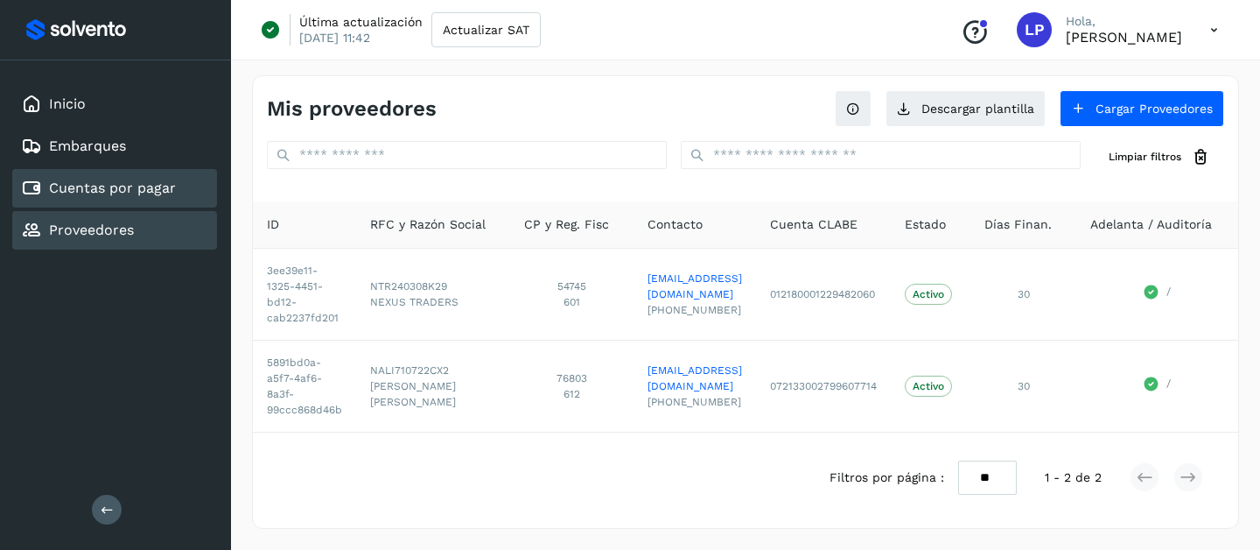
click at [144, 191] on link "Cuentas por pagar" at bounding box center [112, 187] width 127 height 17
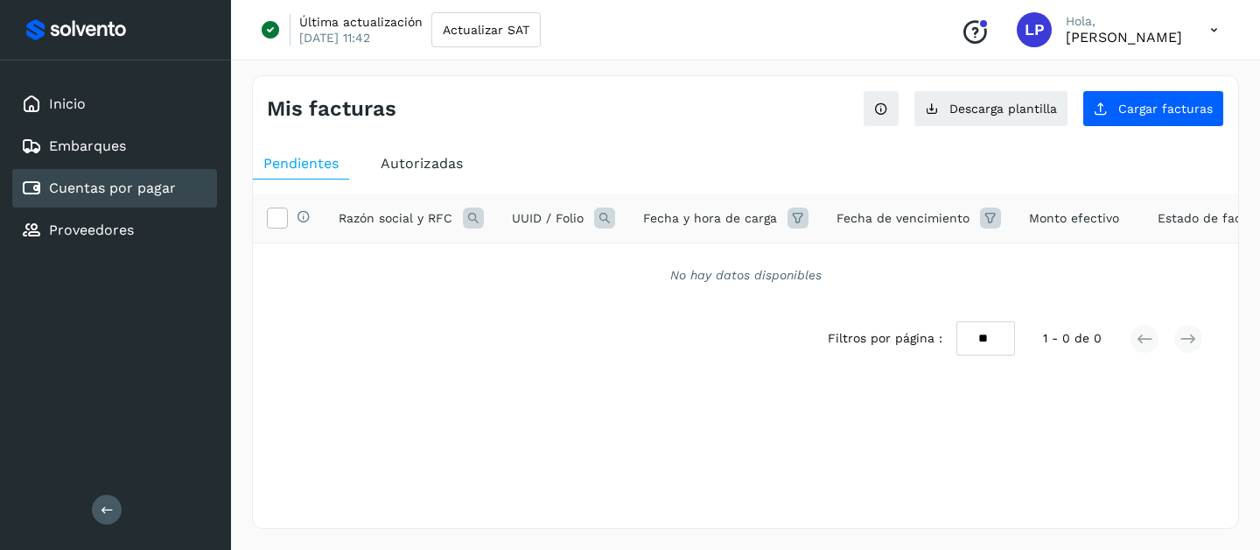
click at [452, 162] on span "Autorizadas" at bounding box center [422, 163] width 82 height 17
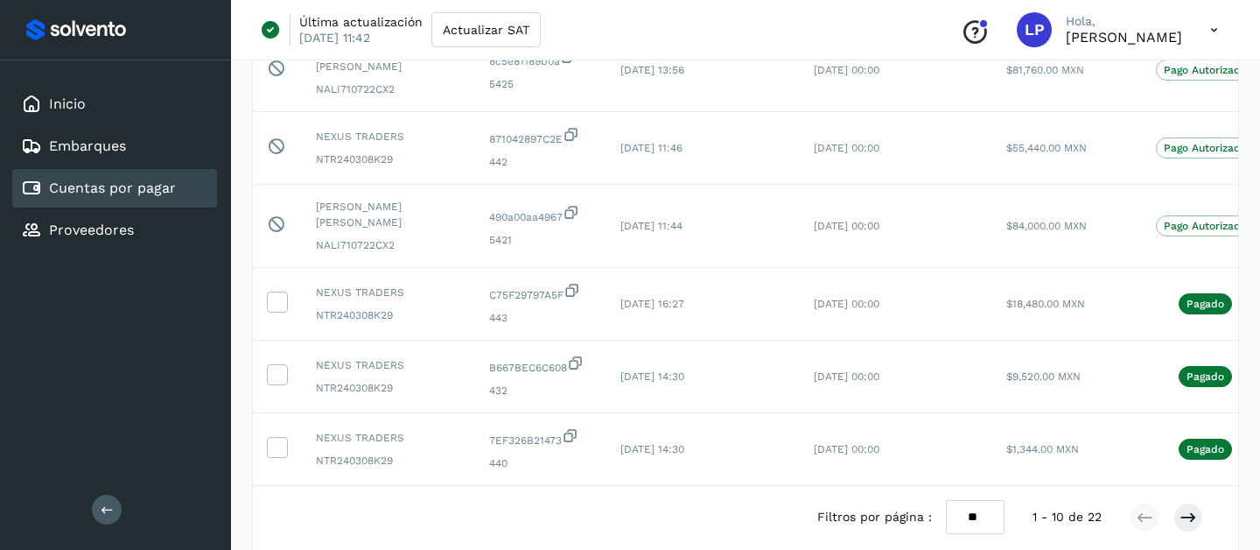
scroll to position [0, 134]
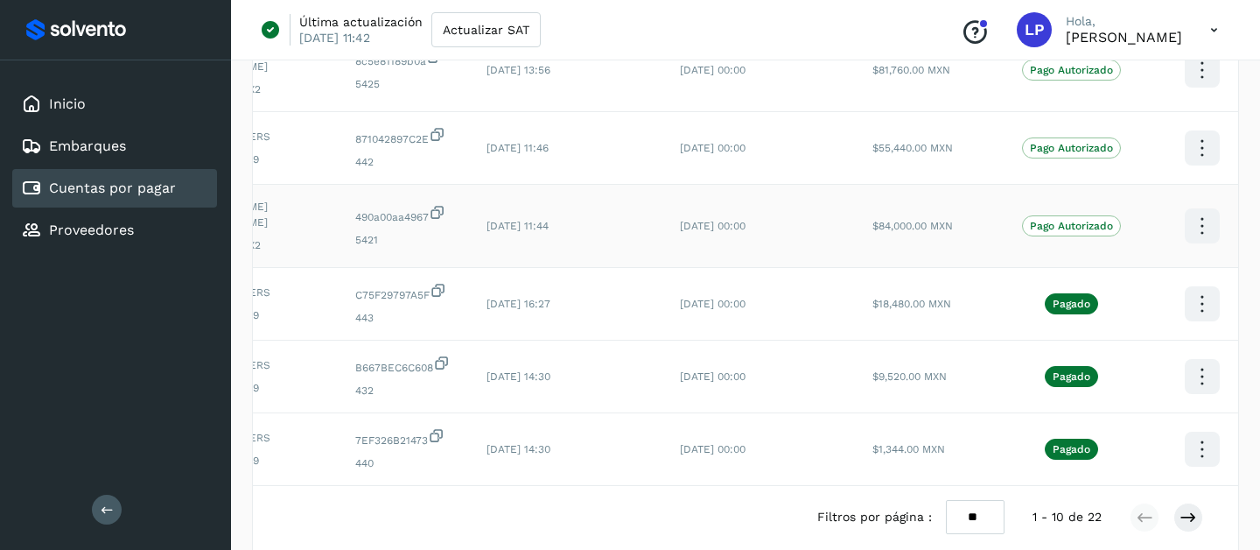
click at [1155, 216] on icon at bounding box center [1202, 226] width 41 height 41
click at [1129, 192] on button "Ver Detalle" at bounding box center [1115, 209] width 208 height 34
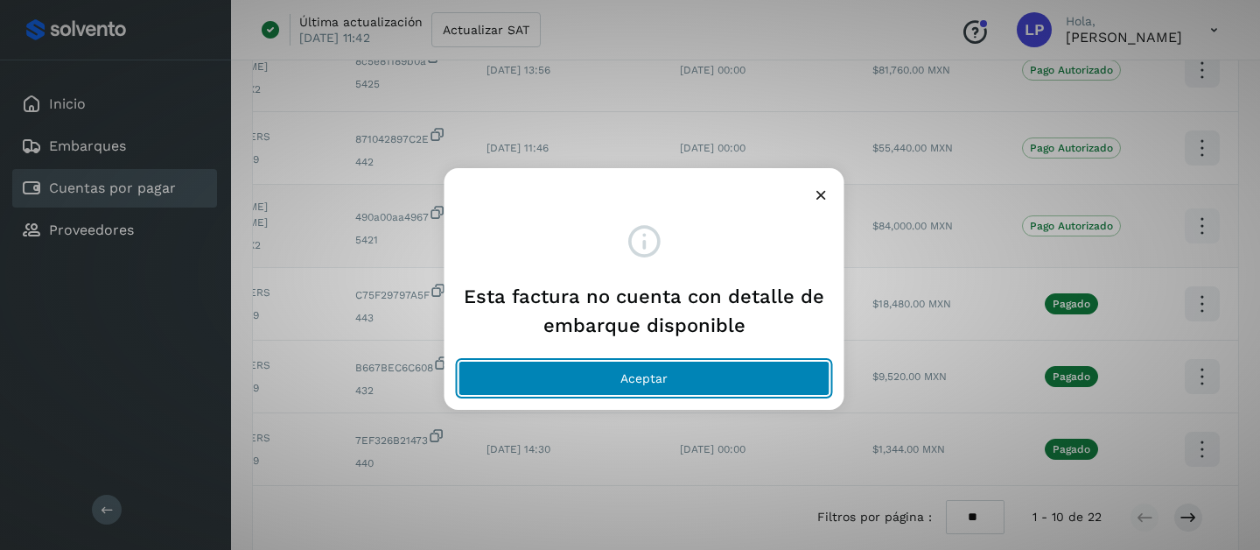
click at [733, 380] on button "Aceptar" at bounding box center [645, 378] width 372 height 35
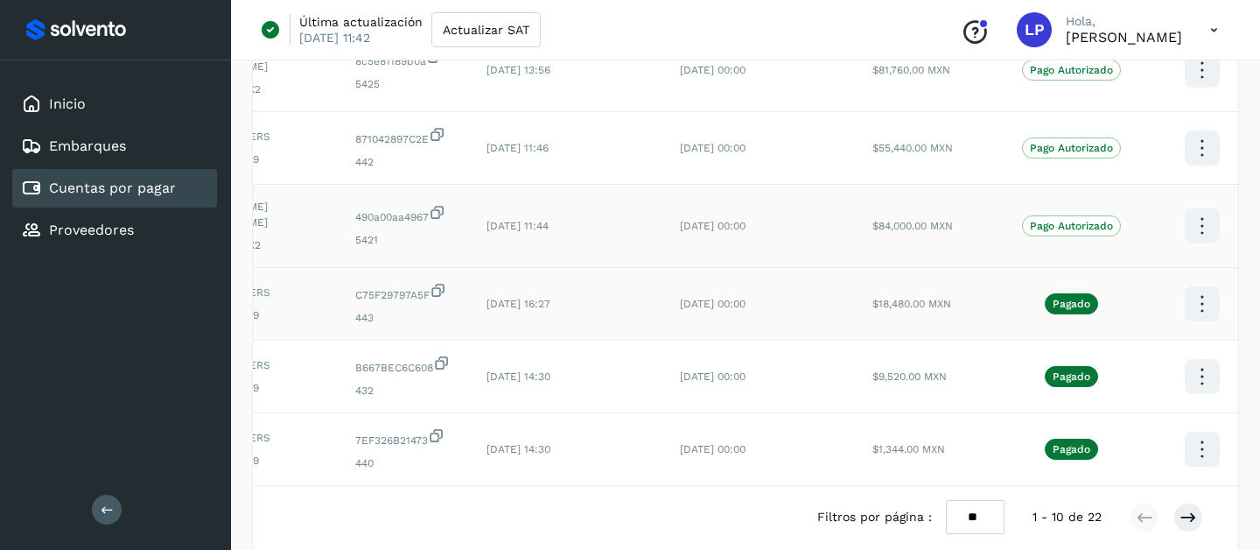
click at [1155, 290] on icon at bounding box center [1202, 304] width 41 height 41
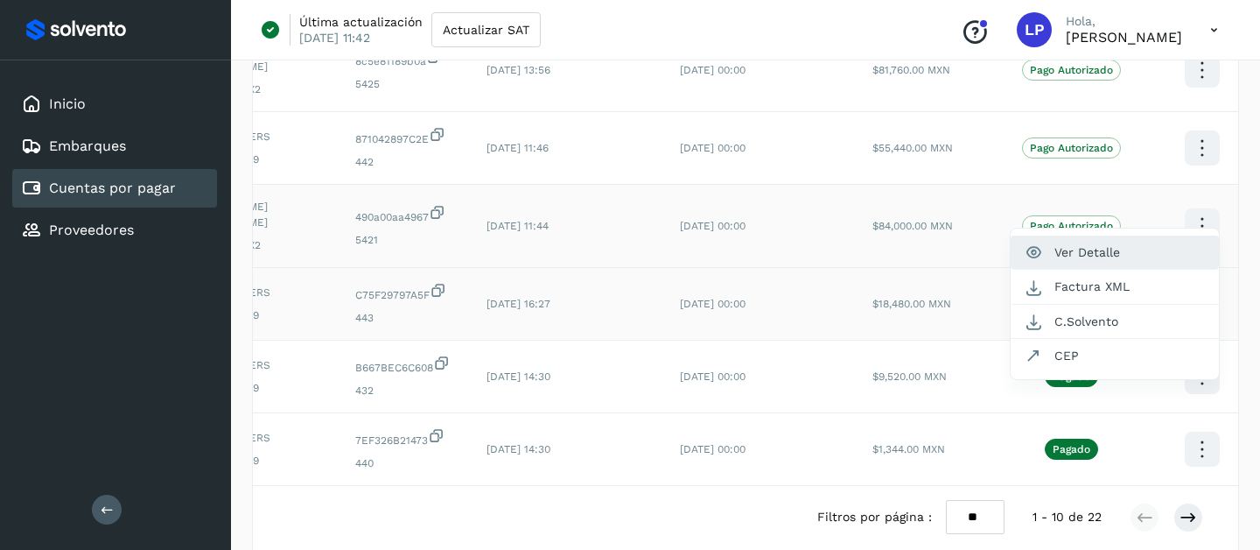
click at [1079, 235] on button "Ver Detalle" at bounding box center [1115, 252] width 208 height 34
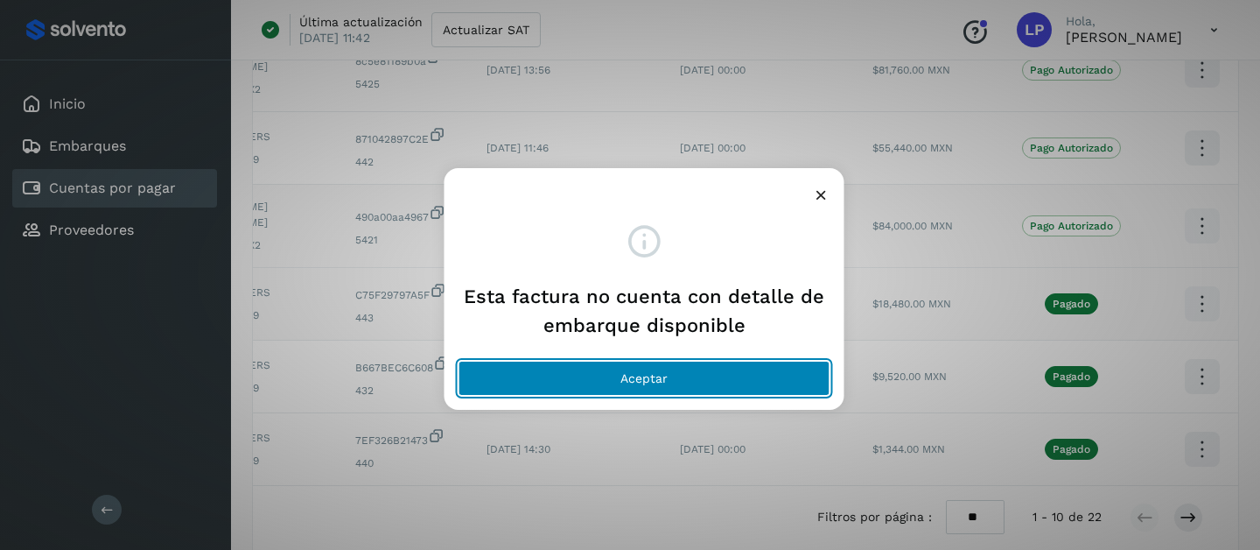
click at [751, 389] on button "Aceptar" at bounding box center [645, 378] width 372 height 35
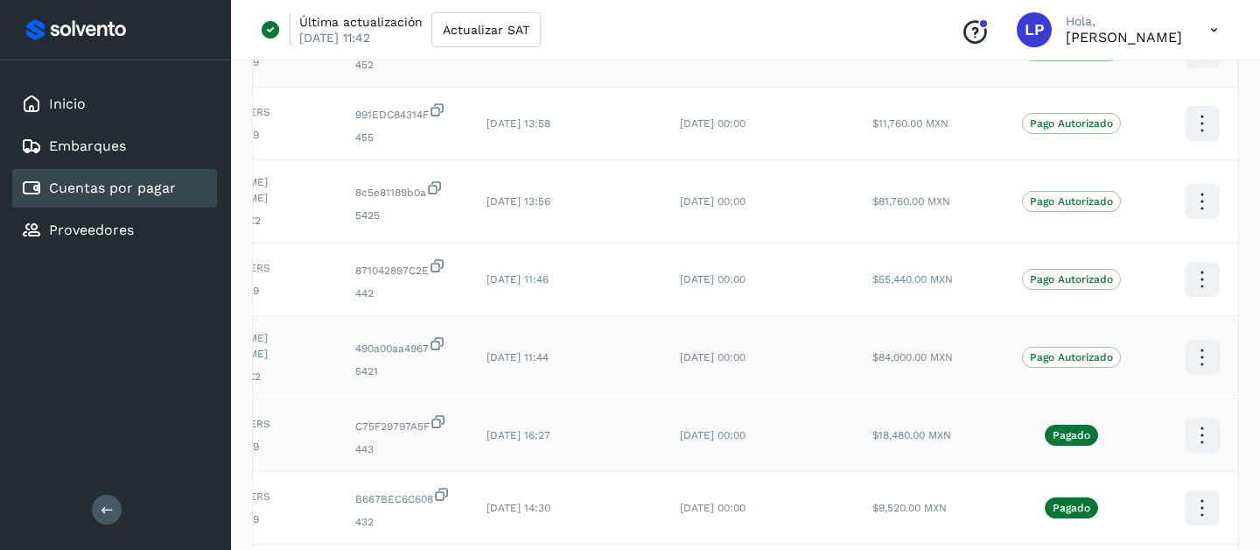
scroll to position [381, 0]
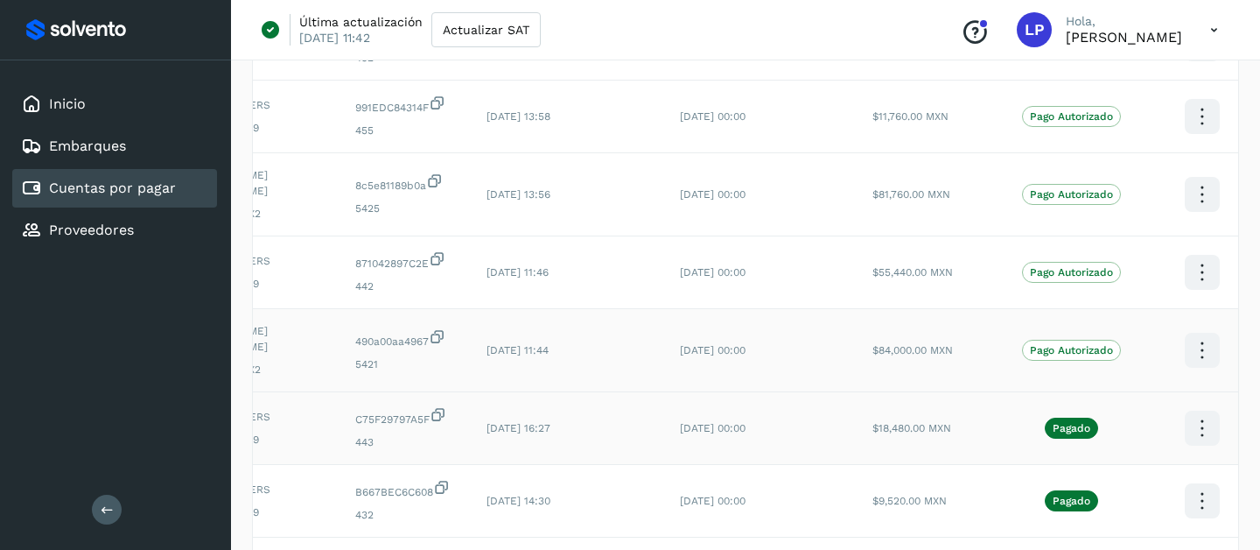
click at [1155, 408] on icon at bounding box center [1202, 428] width 41 height 41
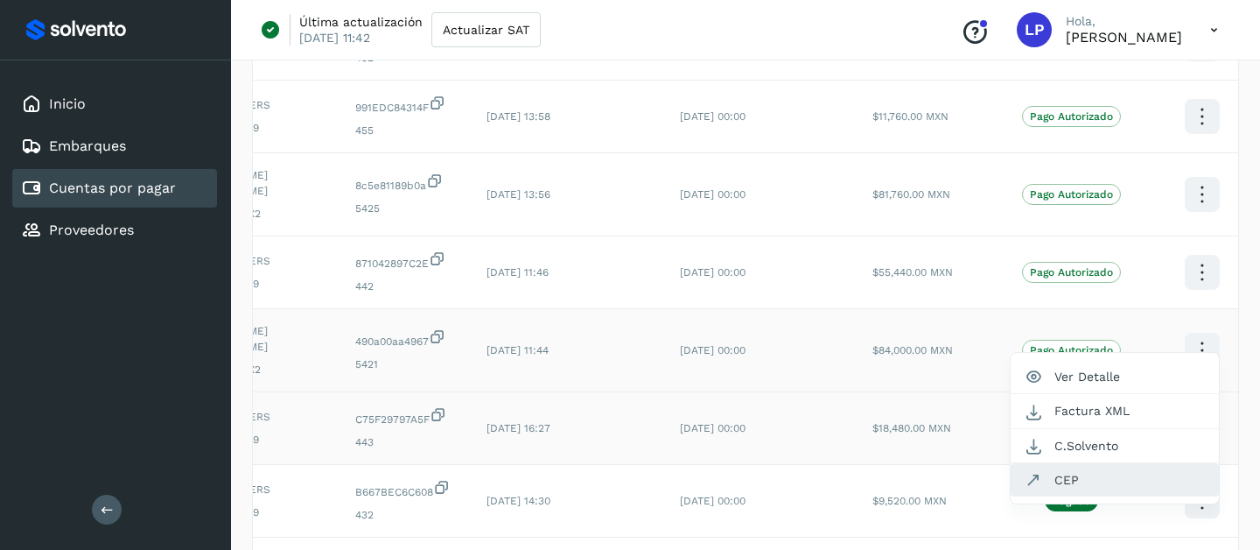
click at [1107, 466] on button "CEP" at bounding box center [1115, 479] width 208 height 33
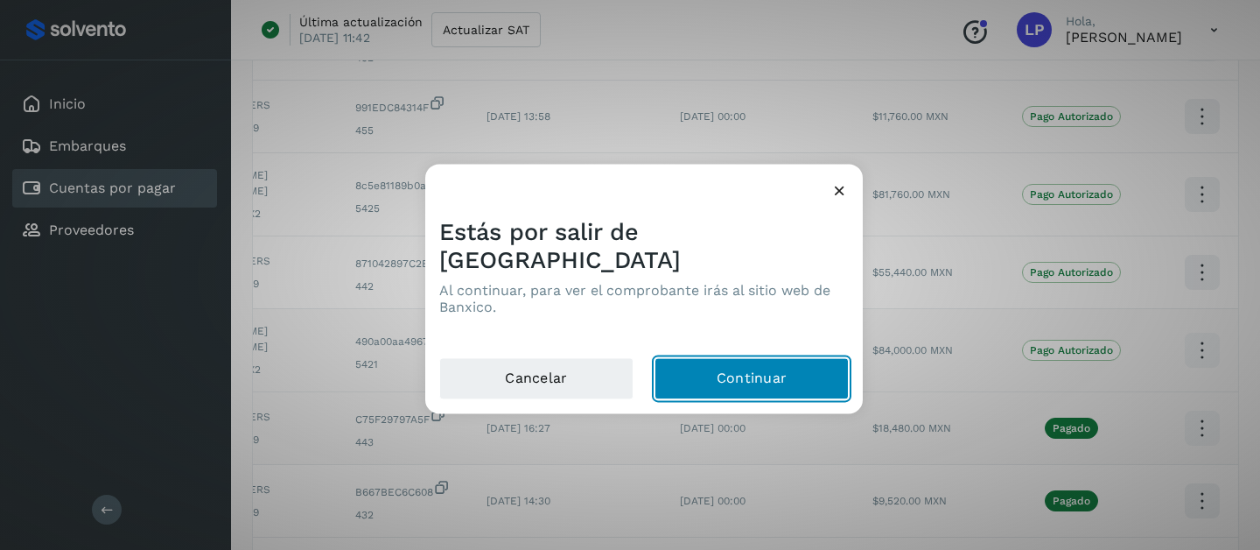
click at [775, 373] on button "Continuar" at bounding box center [752, 379] width 194 height 42
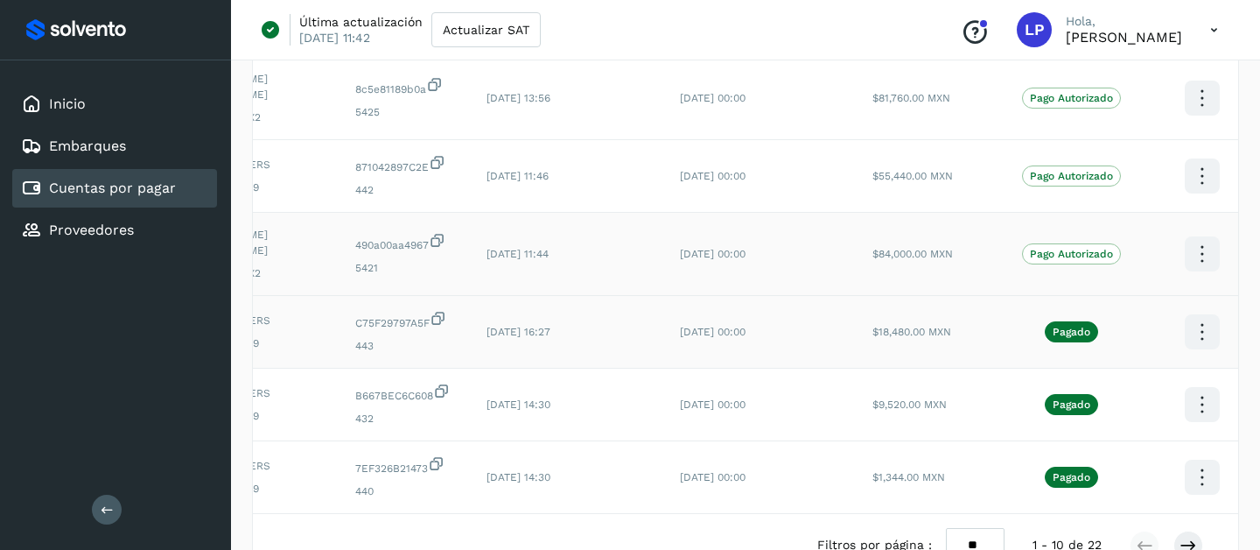
scroll to position [484, 0]
